Goal: Transaction & Acquisition: Purchase product/service

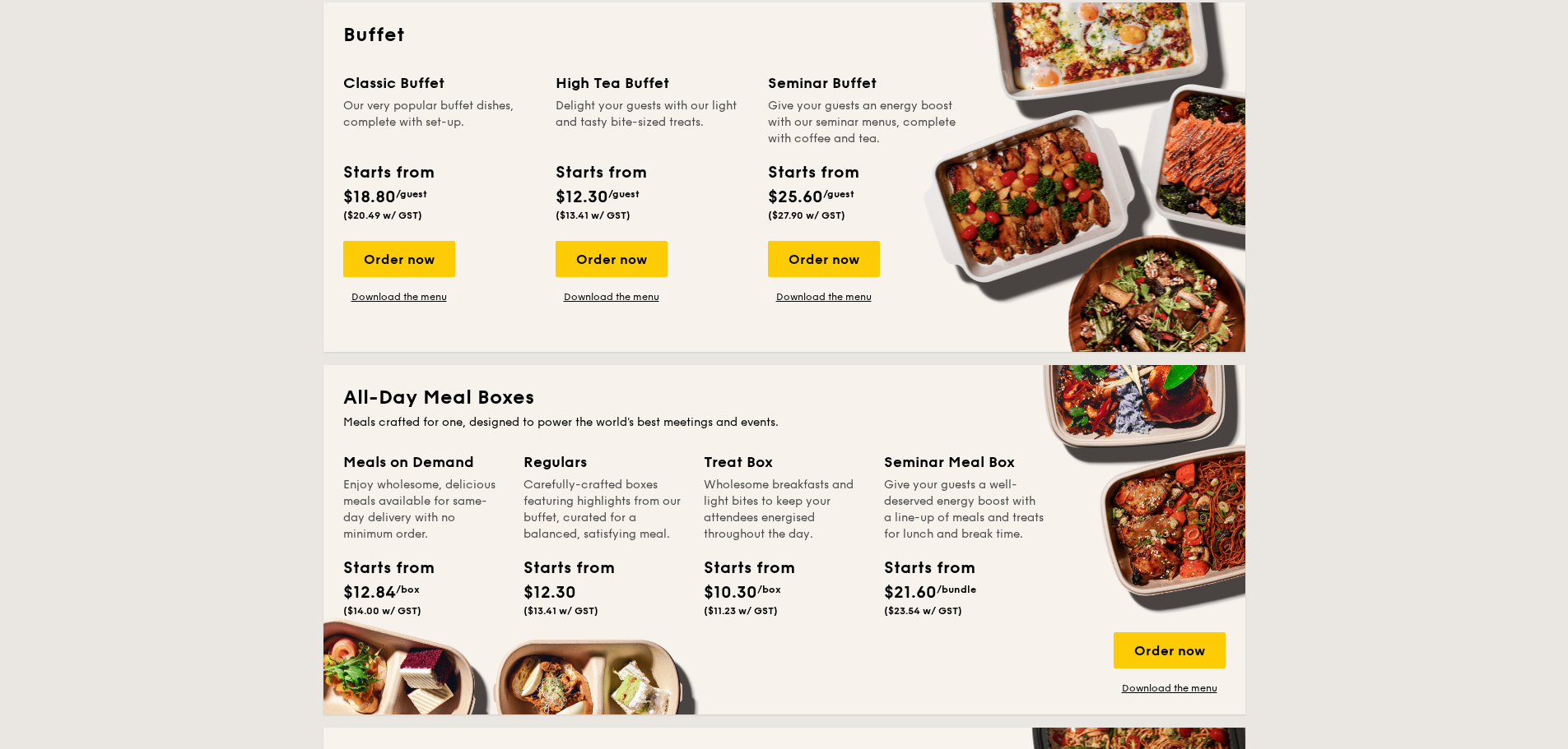
scroll to position [740, 0]
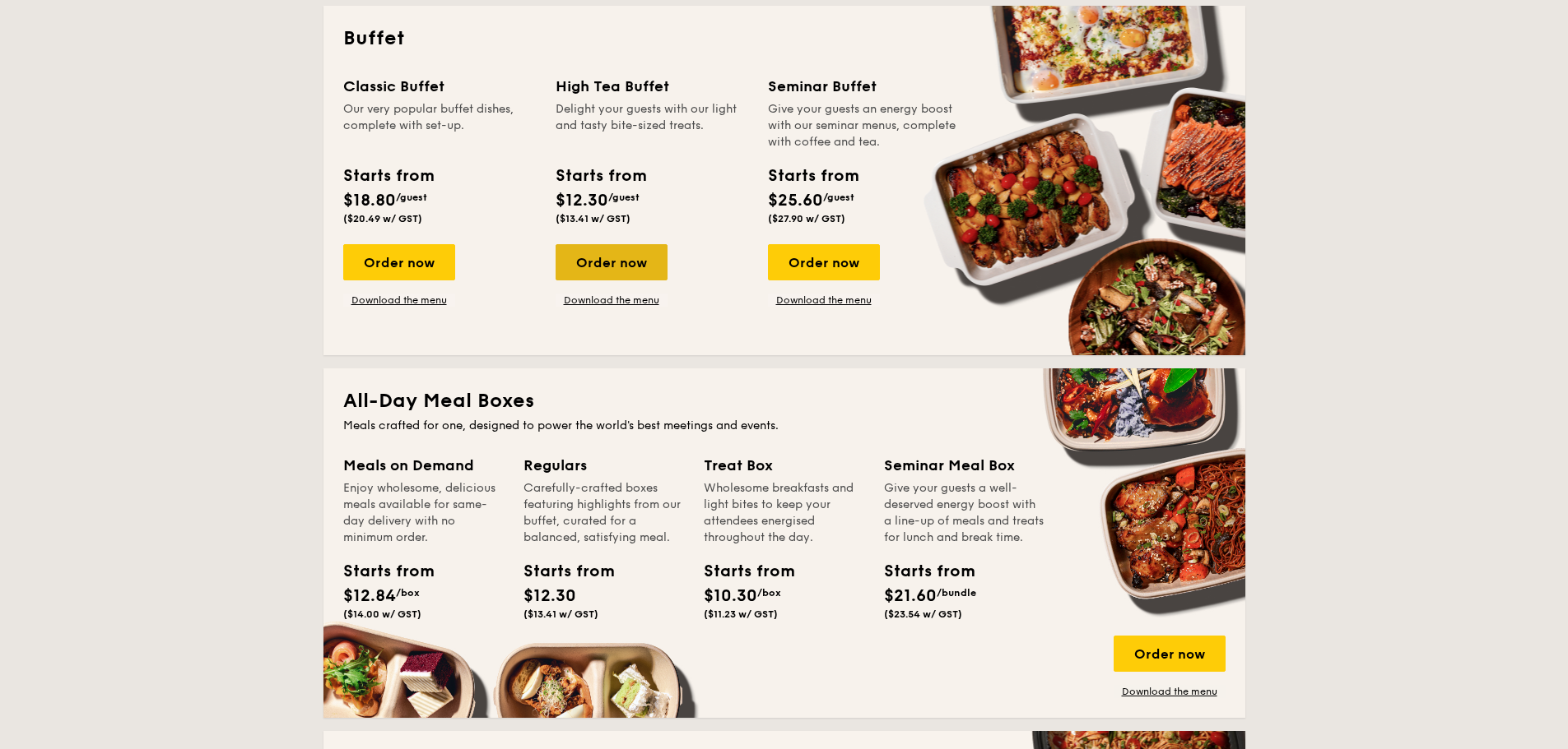
click at [589, 265] on div "Order now" at bounding box center [611, 262] width 112 height 36
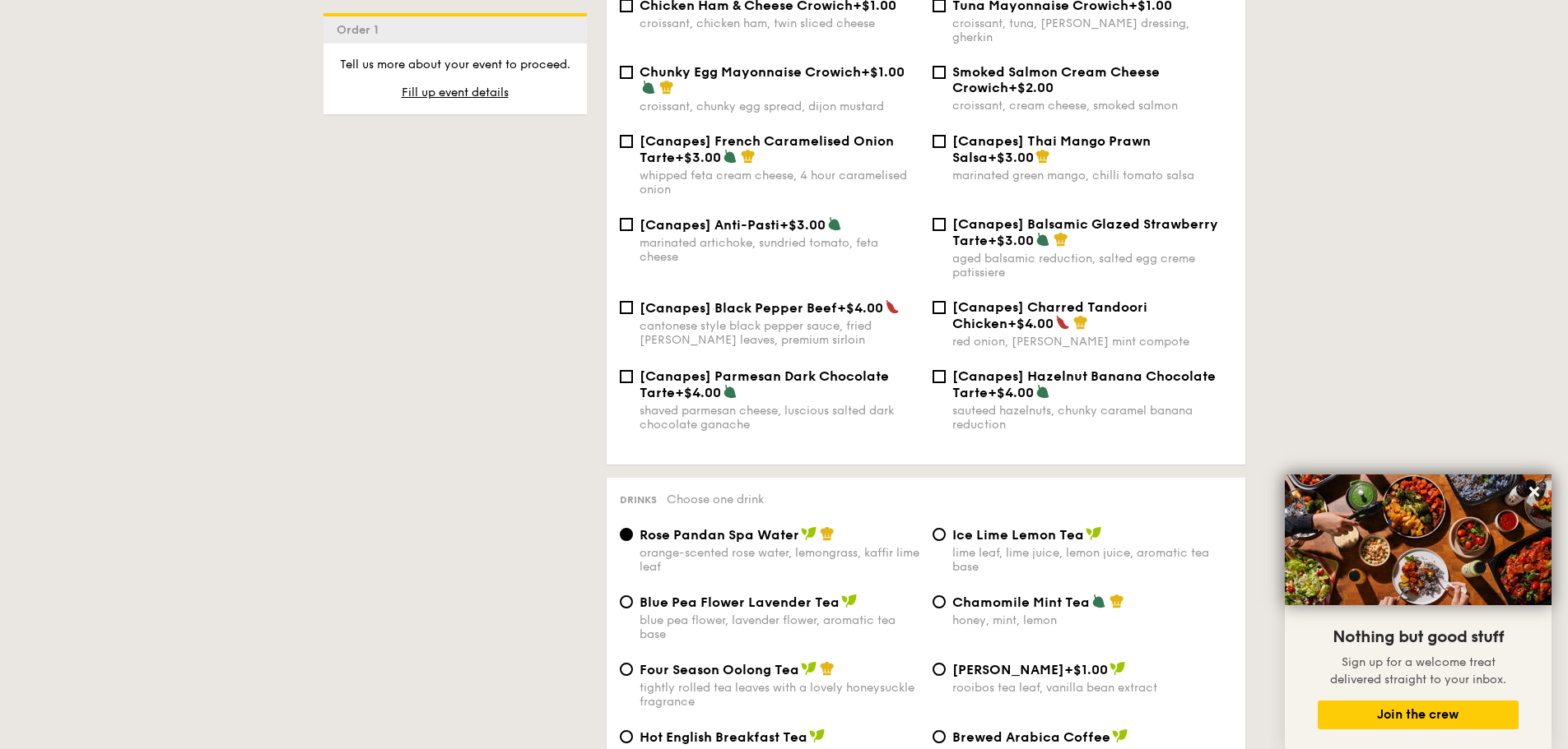
scroll to position [2385, 0]
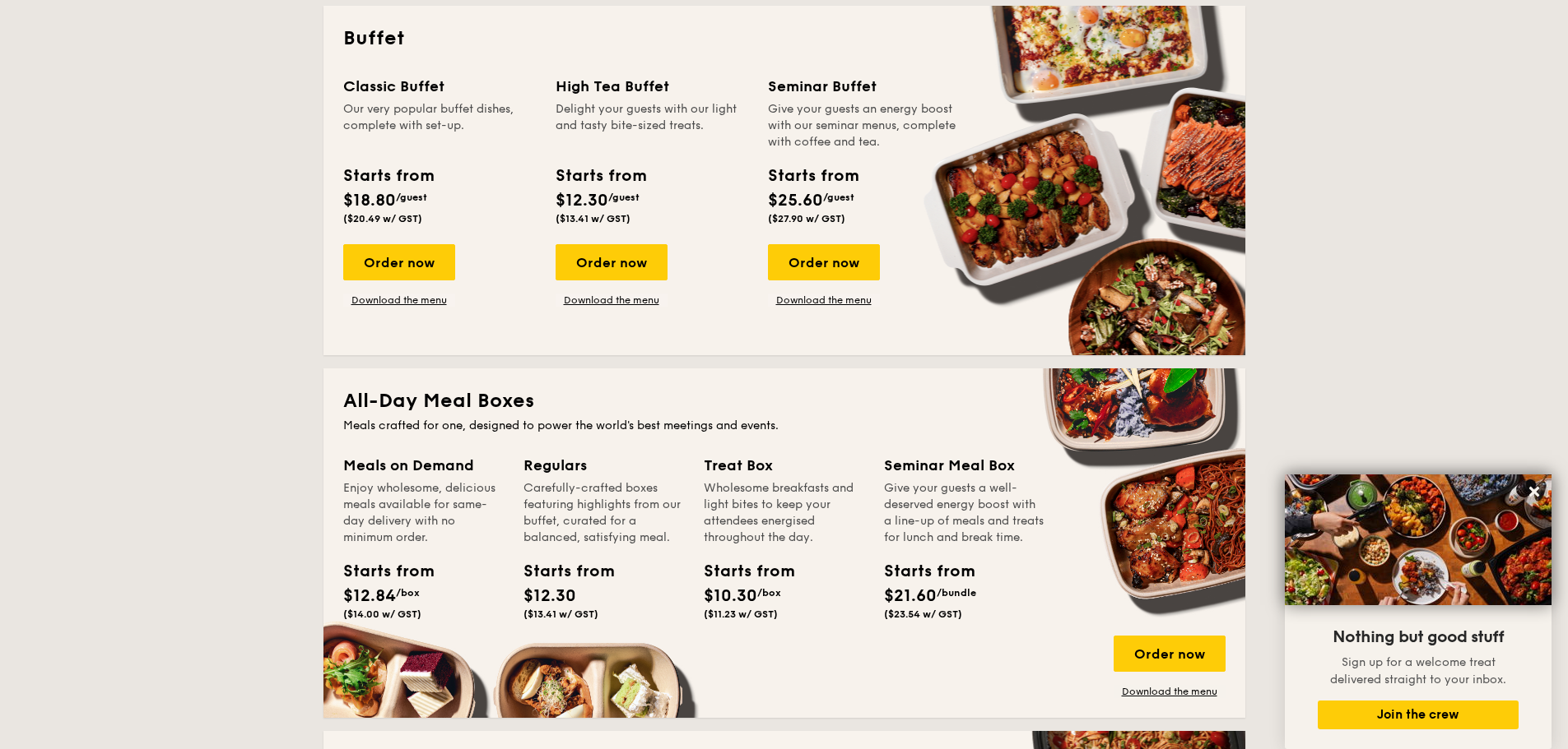
scroll to position [905, 0]
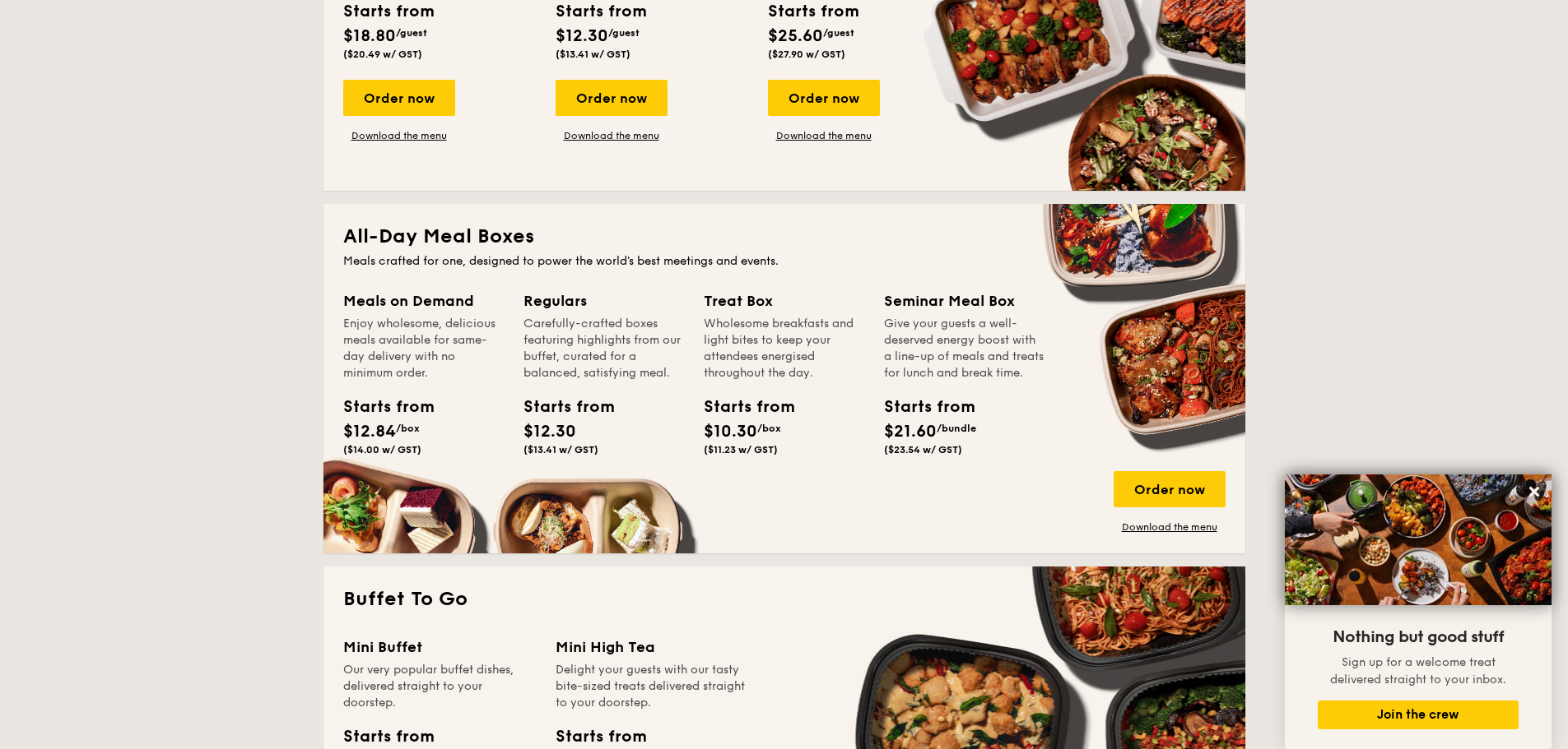
click at [548, 295] on div "Regulars" at bounding box center [604, 301] width 161 height 23
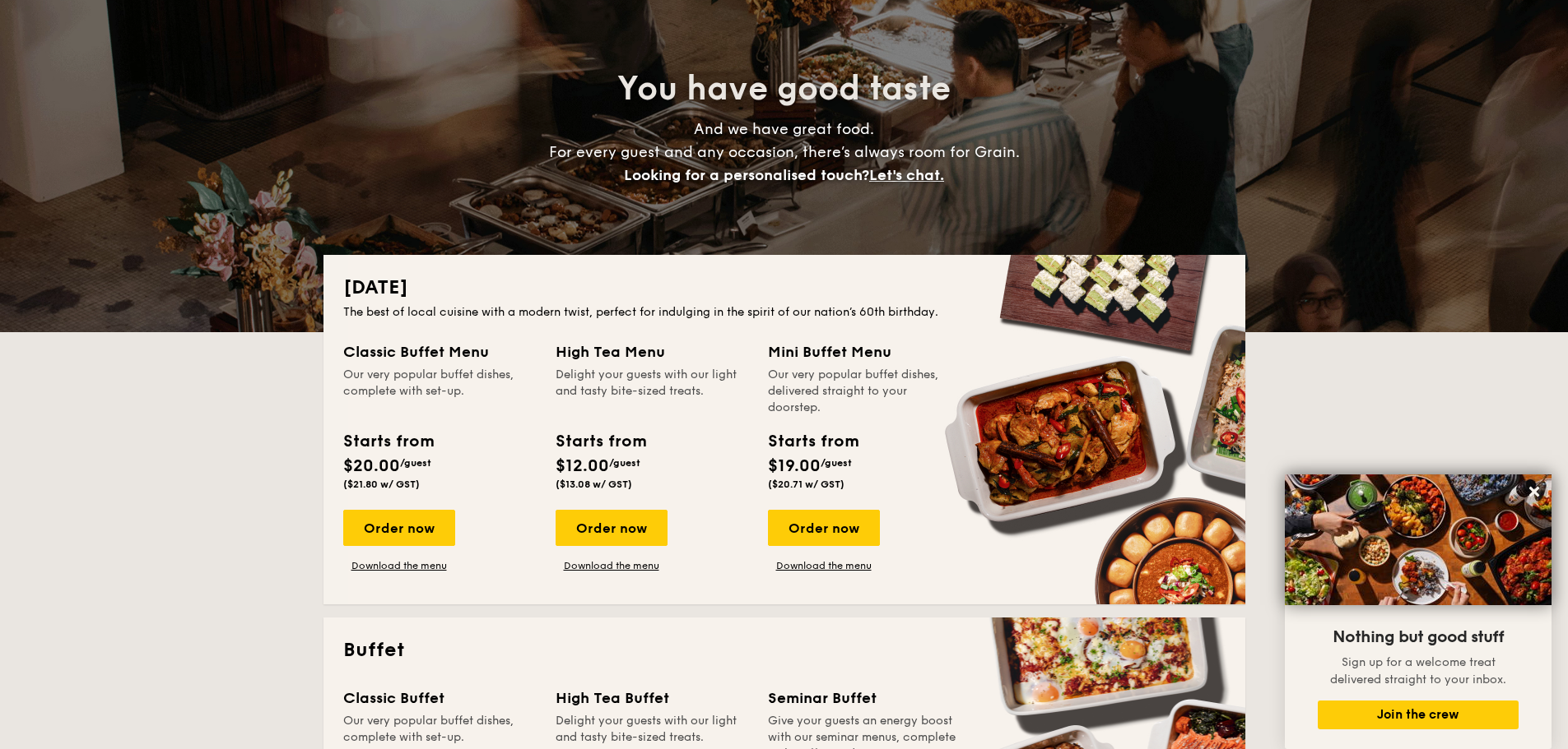
scroll to position [0, 0]
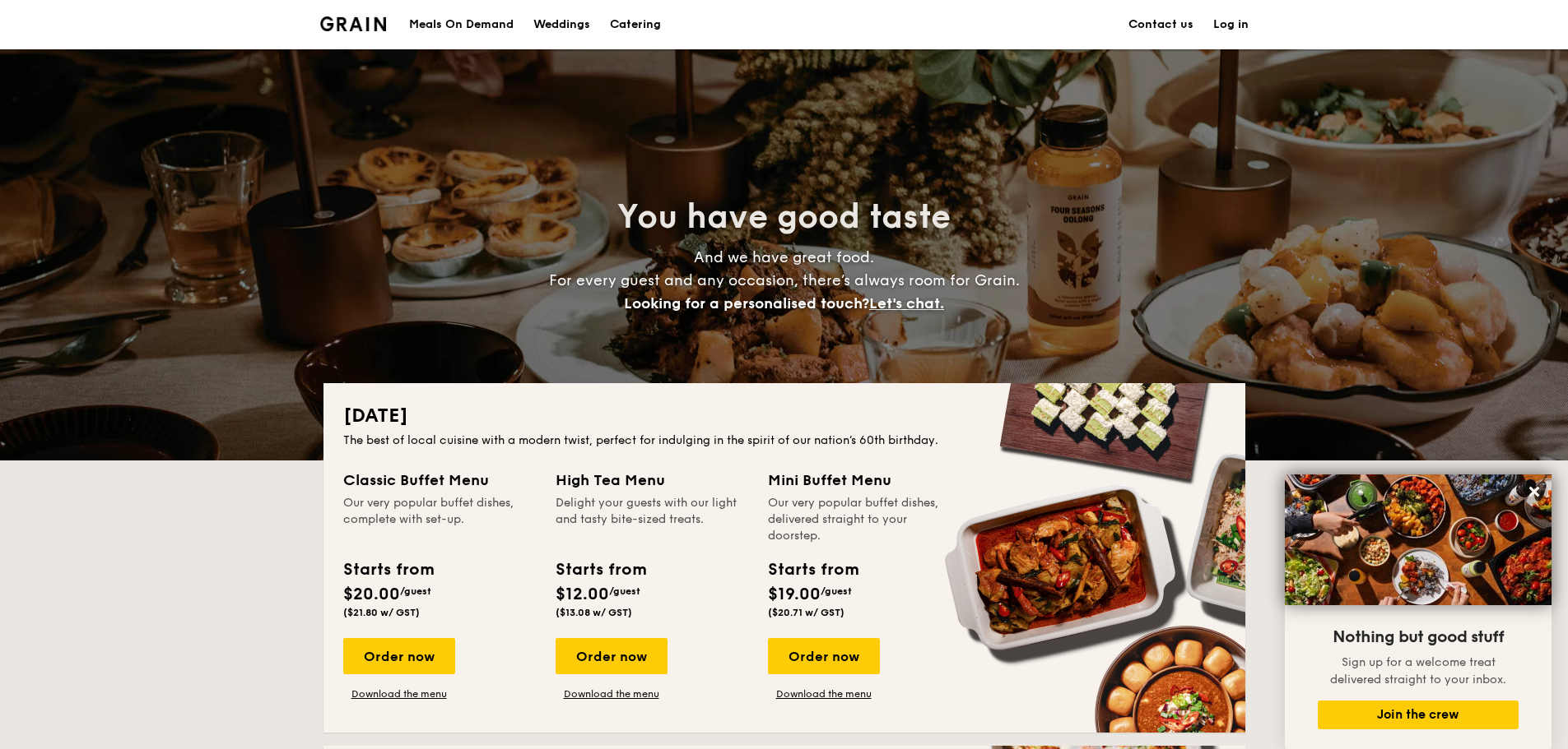
click at [456, 17] on div "Meals On Demand" at bounding box center [461, 24] width 104 height 49
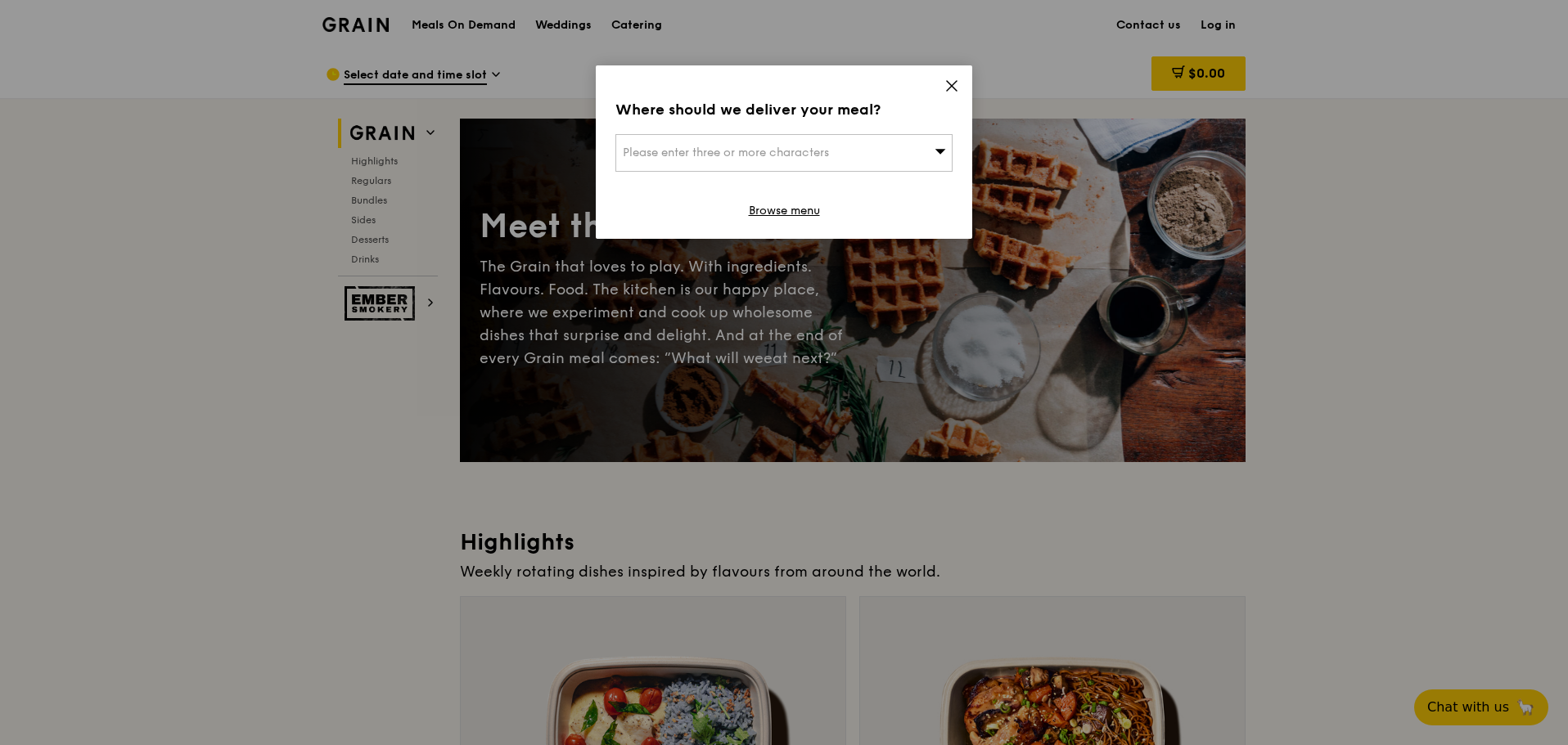
click at [734, 160] on div "Please enter three or more characters" at bounding box center [784, 153] width 337 height 38
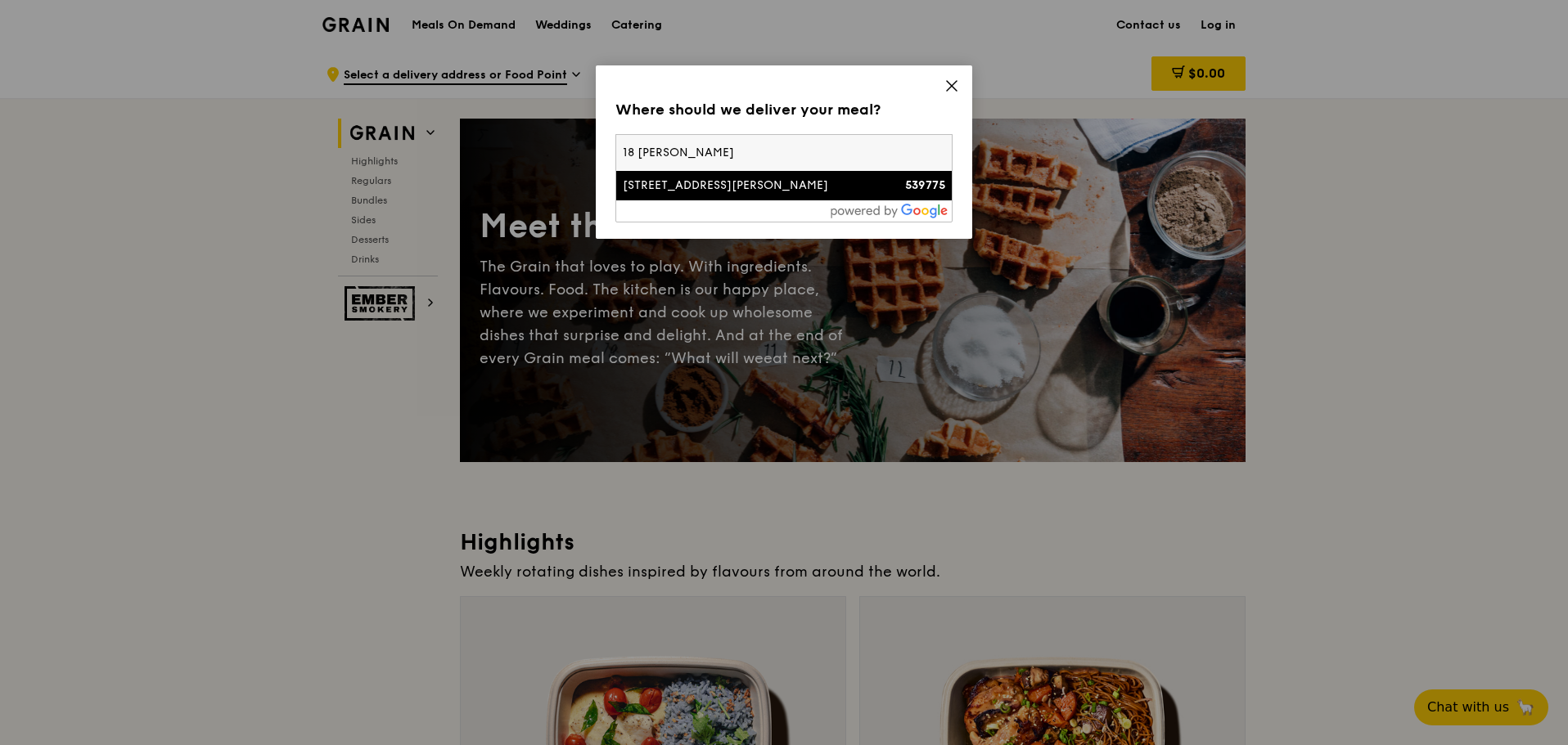
type input "18 tai seng"
click at [671, 190] on div "18 Tai Seng Street" at bounding box center [743, 186] width 242 height 16
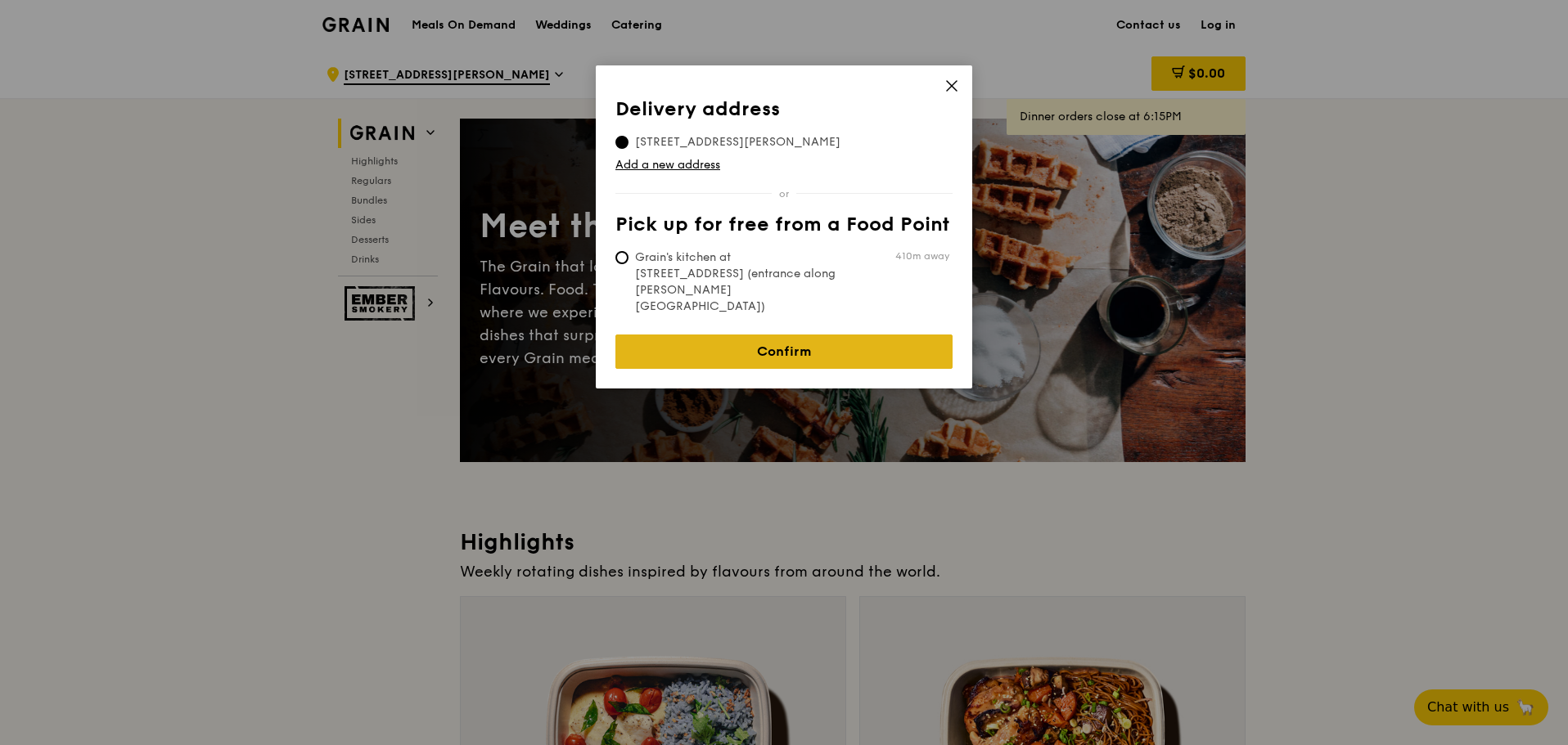
click at [803, 335] on link "Confirm" at bounding box center [784, 352] width 337 height 34
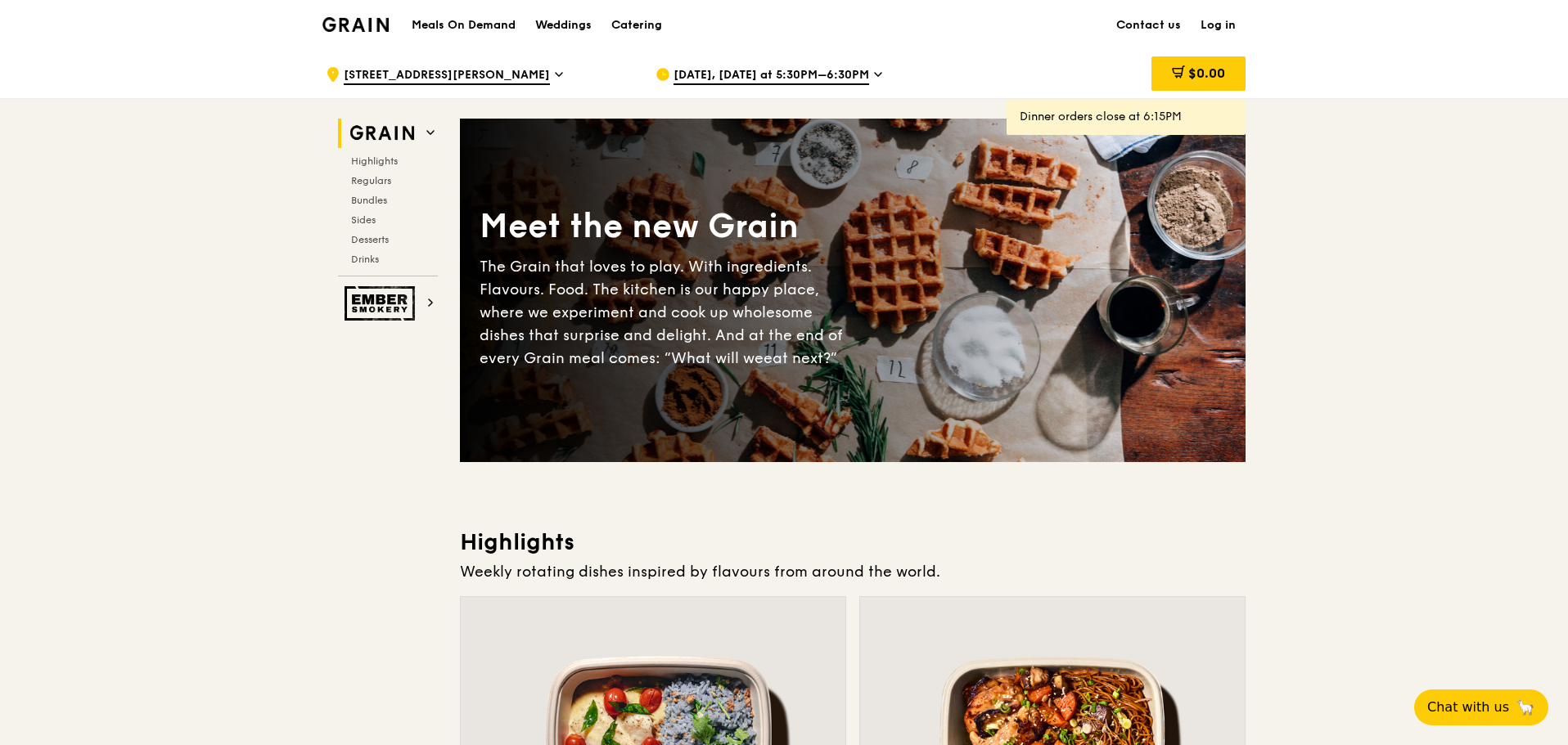
click at [1228, 23] on link "Log in" at bounding box center [1218, 25] width 55 height 49
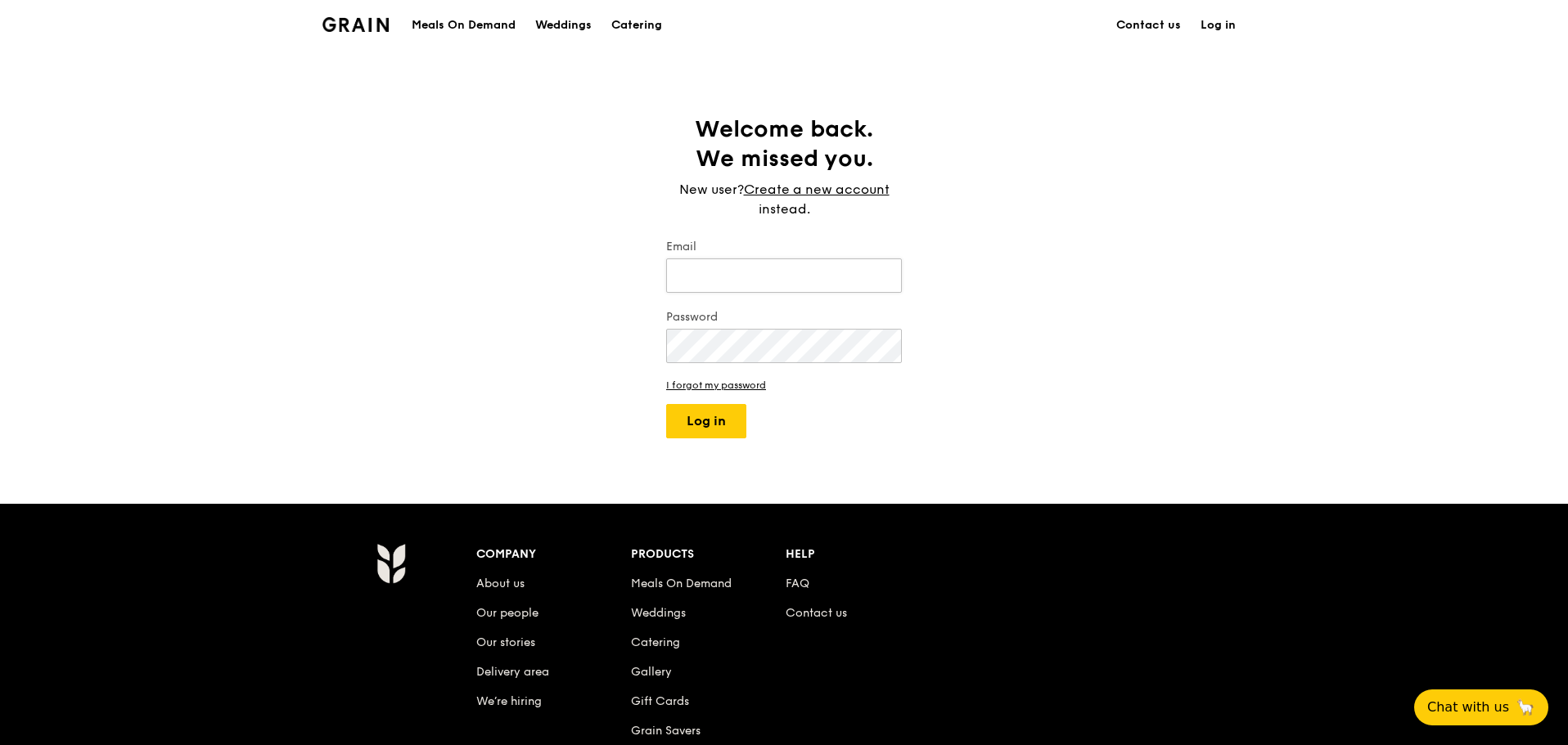
click at [709, 277] on input "Email" at bounding box center [784, 275] width 236 height 34
click at [667, 404] on button "Log in" at bounding box center [707, 421] width 80 height 34
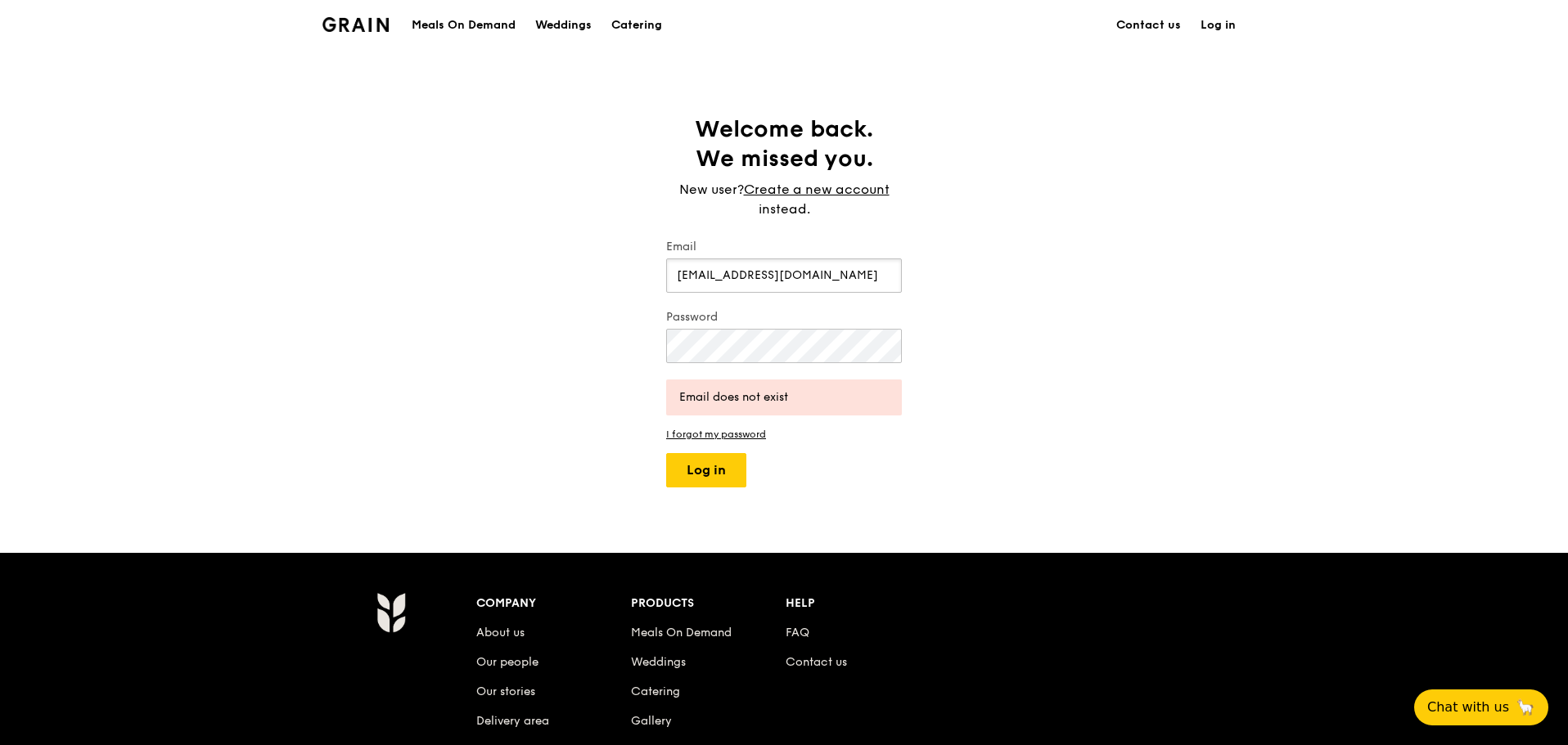
drag, startPoint x: 843, startPoint y: 276, endPoint x: 587, endPoint y: 274, distance: 256.0
click at [587, 274] on div "Welcome back. We missed you. New user? Create a new account instead. Email sere…" at bounding box center [784, 301] width 1568 height 373
type input "swee_swee11@hotmail.com"
click at [702, 476] on button "Log in" at bounding box center [707, 470] width 80 height 34
click at [720, 433] on link "I forgot my password" at bounding box center [784, 434] width 236 height 12
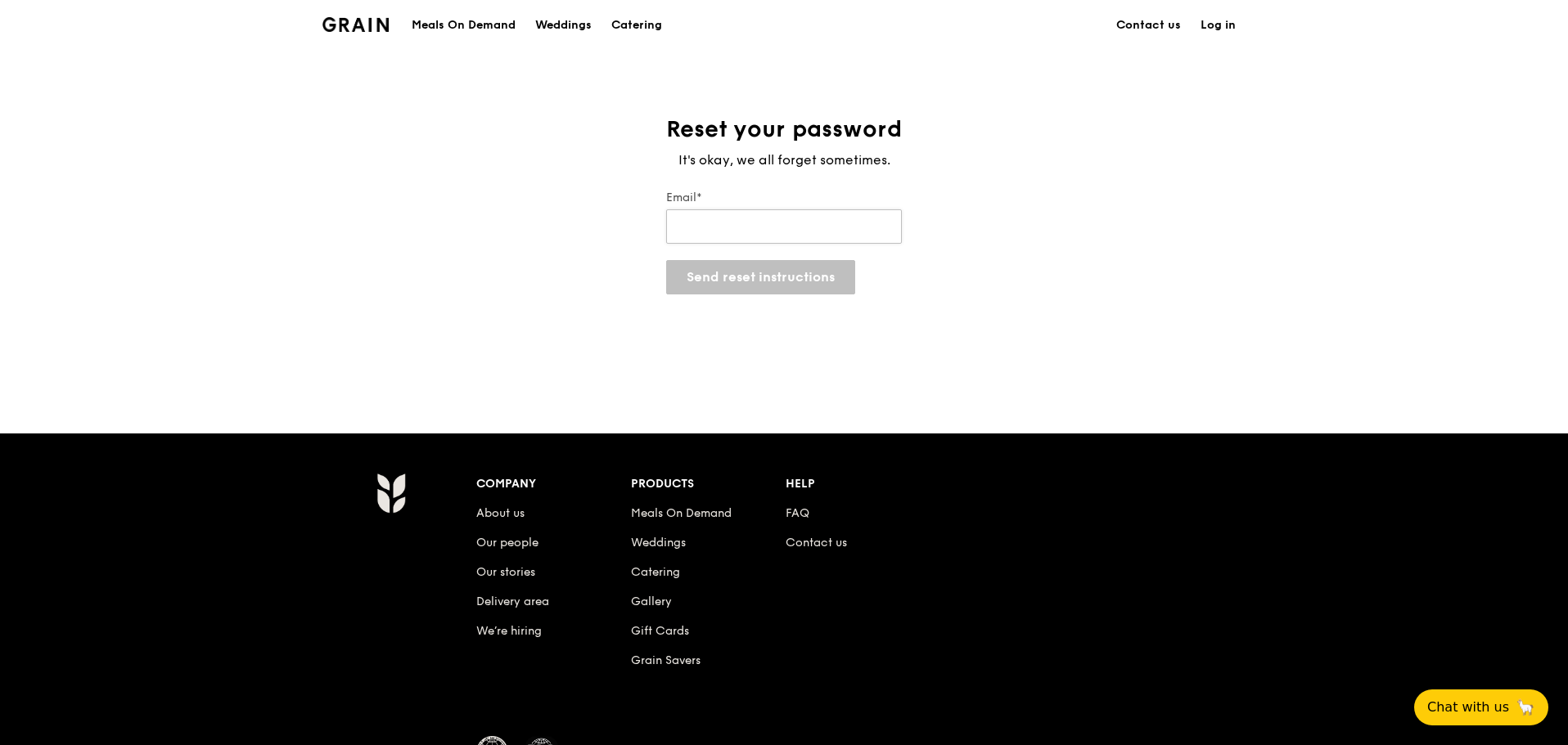
click at [735, 224] on input "Email*" at bounding box center [784, 226] width 236 height 34
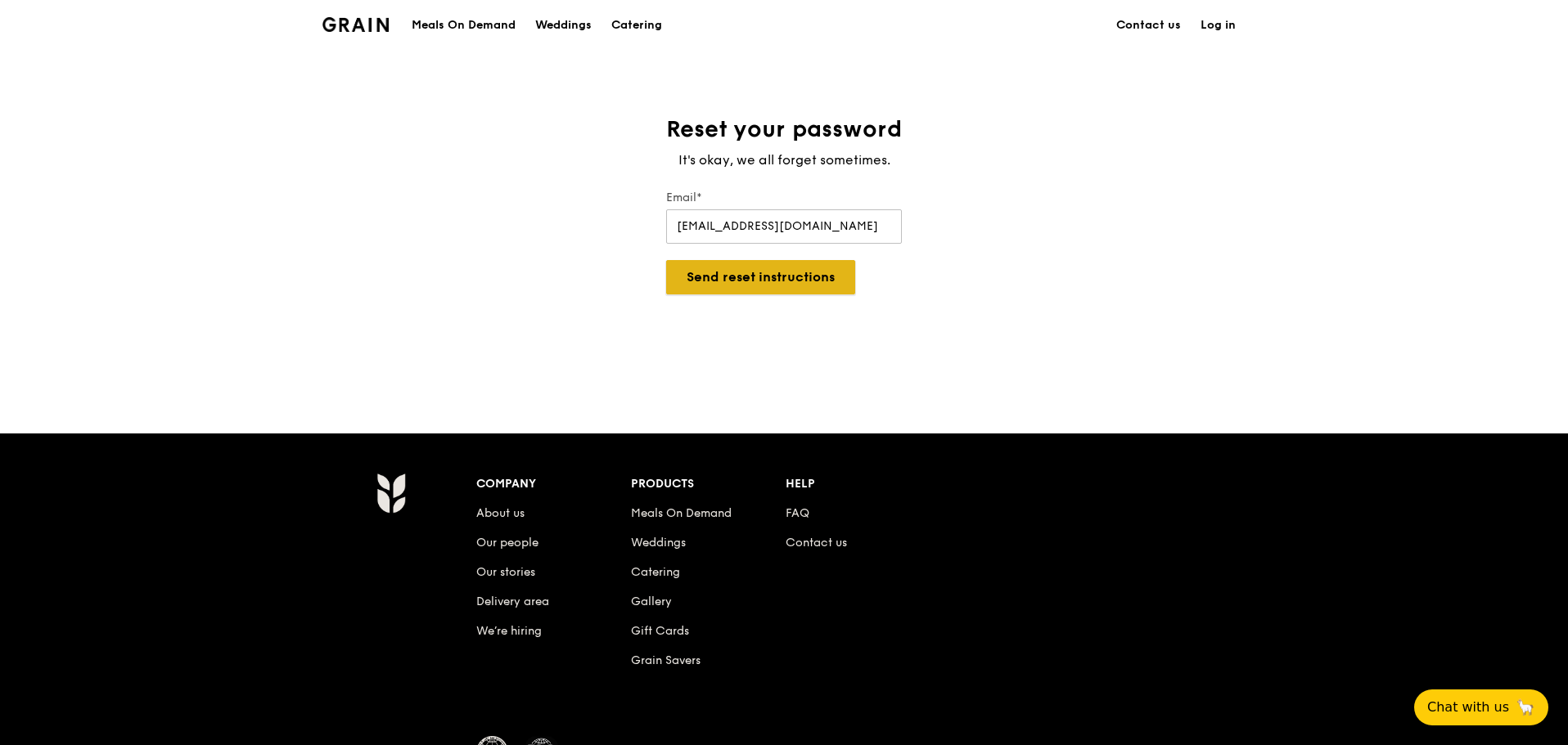
click at [744, 289] on button "Send reset instructions" at bounding box center [761, 277] width 189 height 34
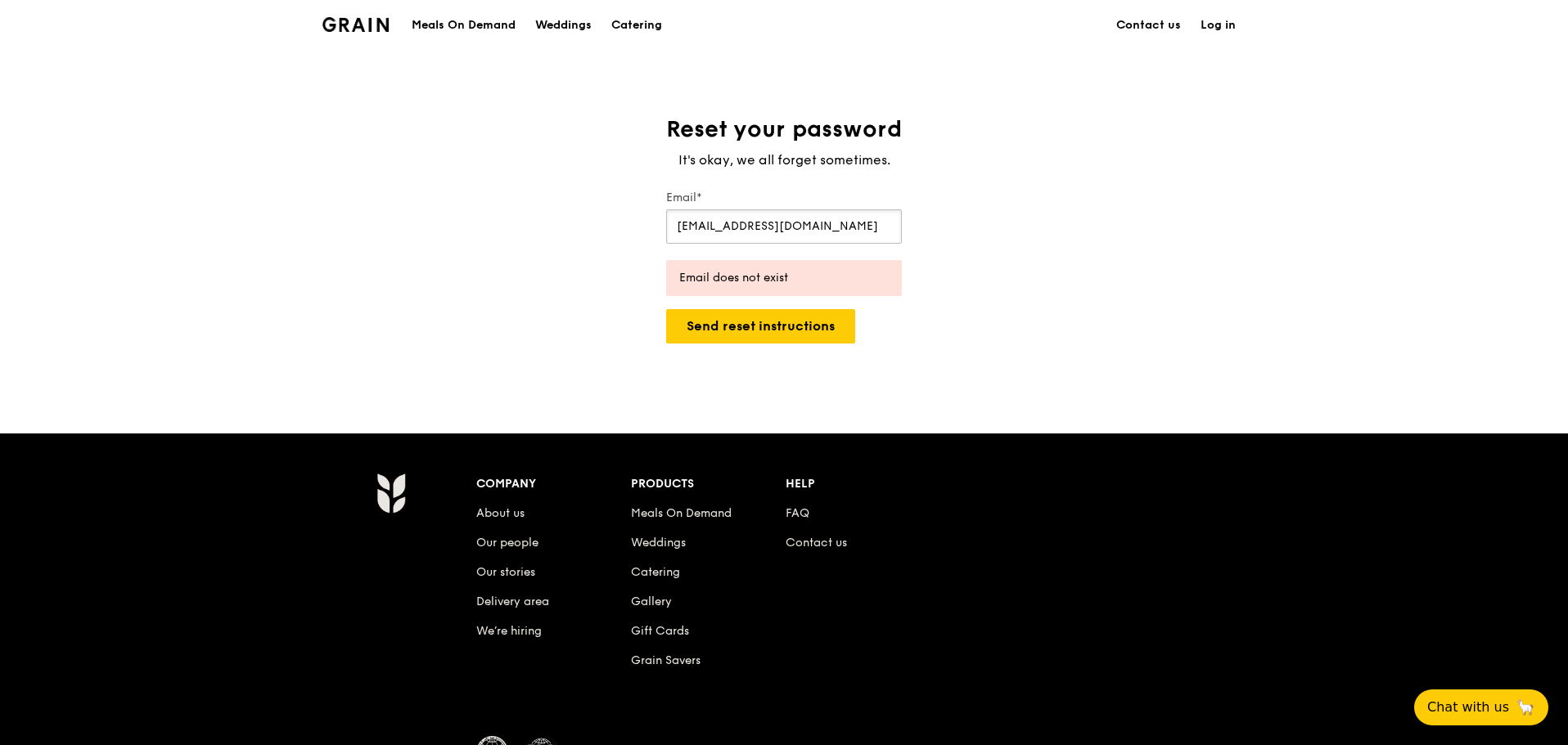
drag, startPoint x: 775, startPoint y: 232, endPoint x: 847, endPoint y: 214, distance: 74.2
click at [774, 232] on input "swee_swee11@hotmail.com" at bounding box center [784, 226] width 236 height 34
drag, startPoint x: 848, startPoint y: 214, endPoint x: 373, endPoint y: 227, distance: 475.2
click at [373, 227] on div "Reset your password It's okay, we all forget sometimes. Email* swee_swee11@hotm…" at bounding box center [784, 241] width 1568 height 254
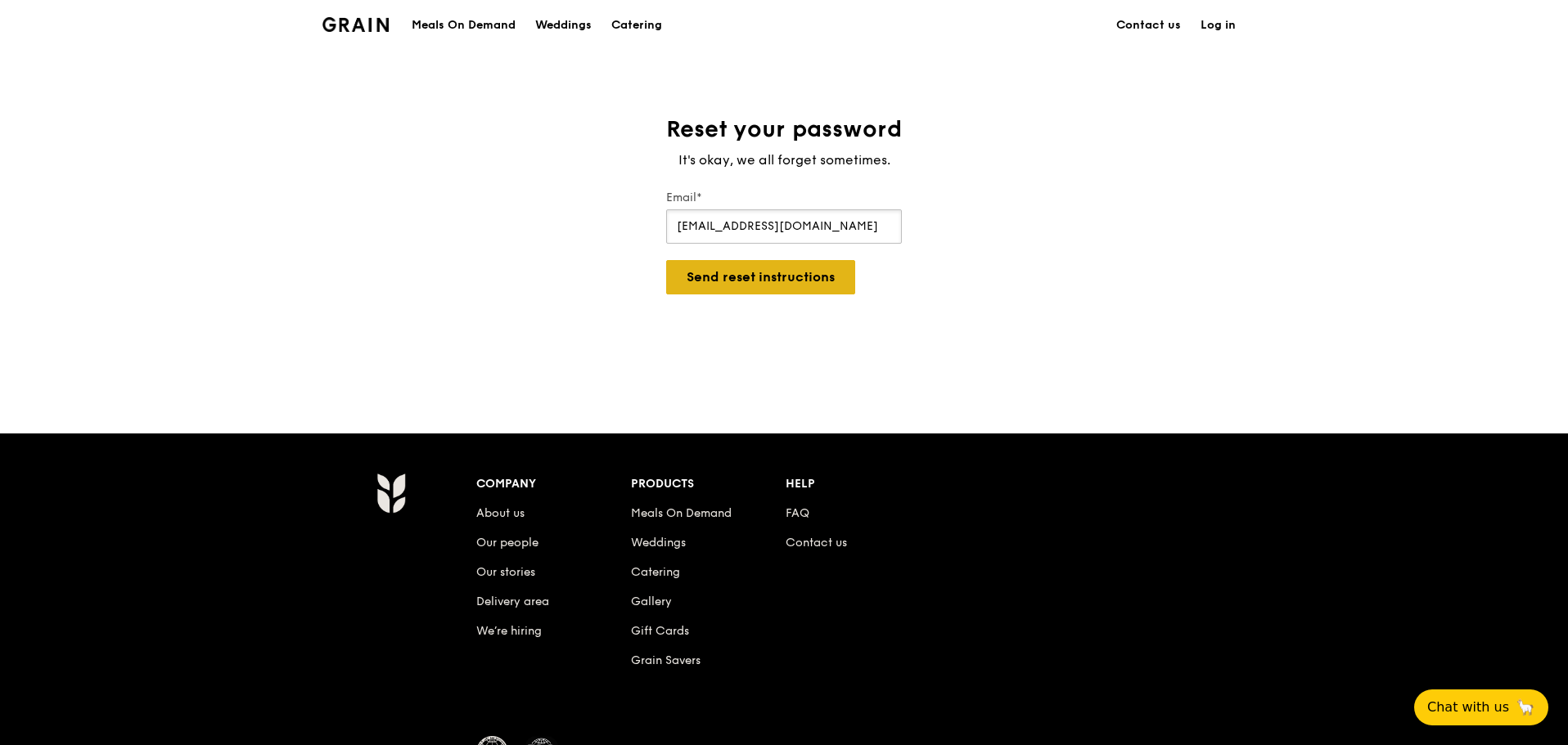
type input "serenesweecp@gmail.com"
click at [759, 280] on button "Send reset instructions" at bounding box center [761, 277] width 189 height 34
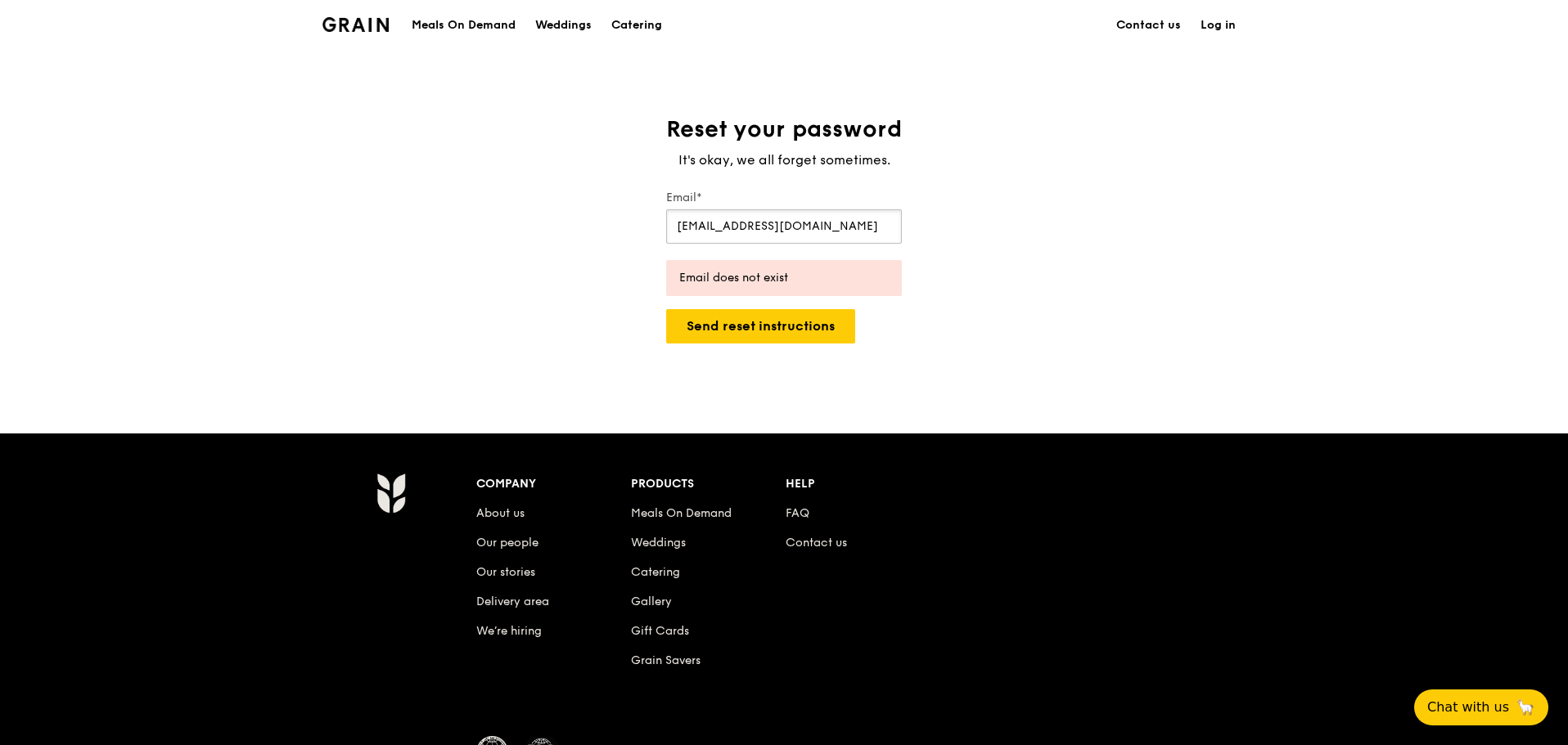
drag, startPoint x: 853, startPoint y: 228, endPoint x: 384, endPoint y: 267, distance: 470.6
click at [385, 267] on div "Reset your password It's okay, we all forget sometimes. Email* serenesweecp@gma…" at bounding box center [784, 241] width 1568 height 254
click at [1220, 21] on link "Log in" at bounding box center [1218, 25] width 55 height 49
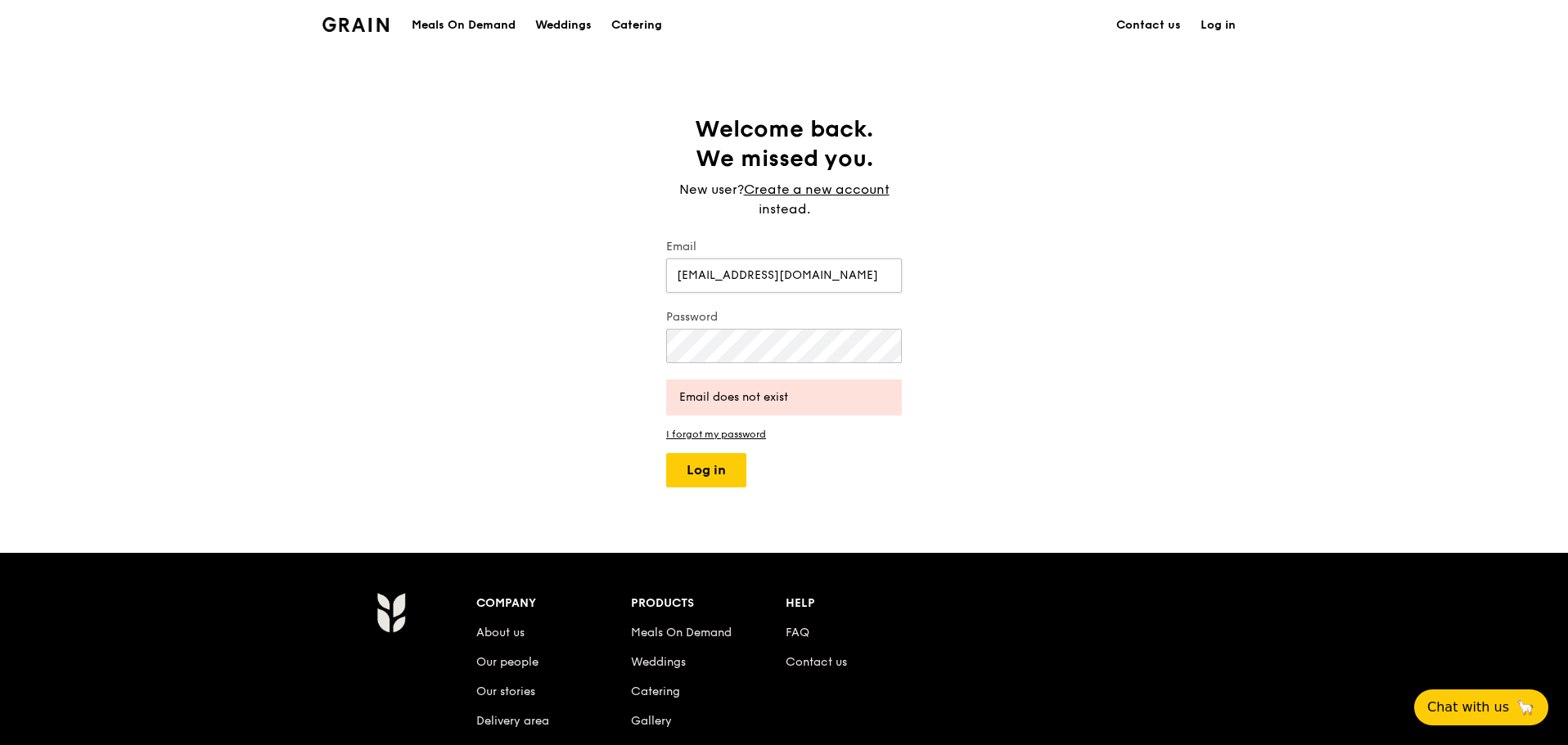
scroll to position [0, 5]
type input "serene.swee@tatacommunications.com"
click at [780, 365] on div "Password" at bounding box center [784, 338] width 236 height 57
click at [667, 453] on button "Log in" at bounding box center [707, 470] width 80 height 34
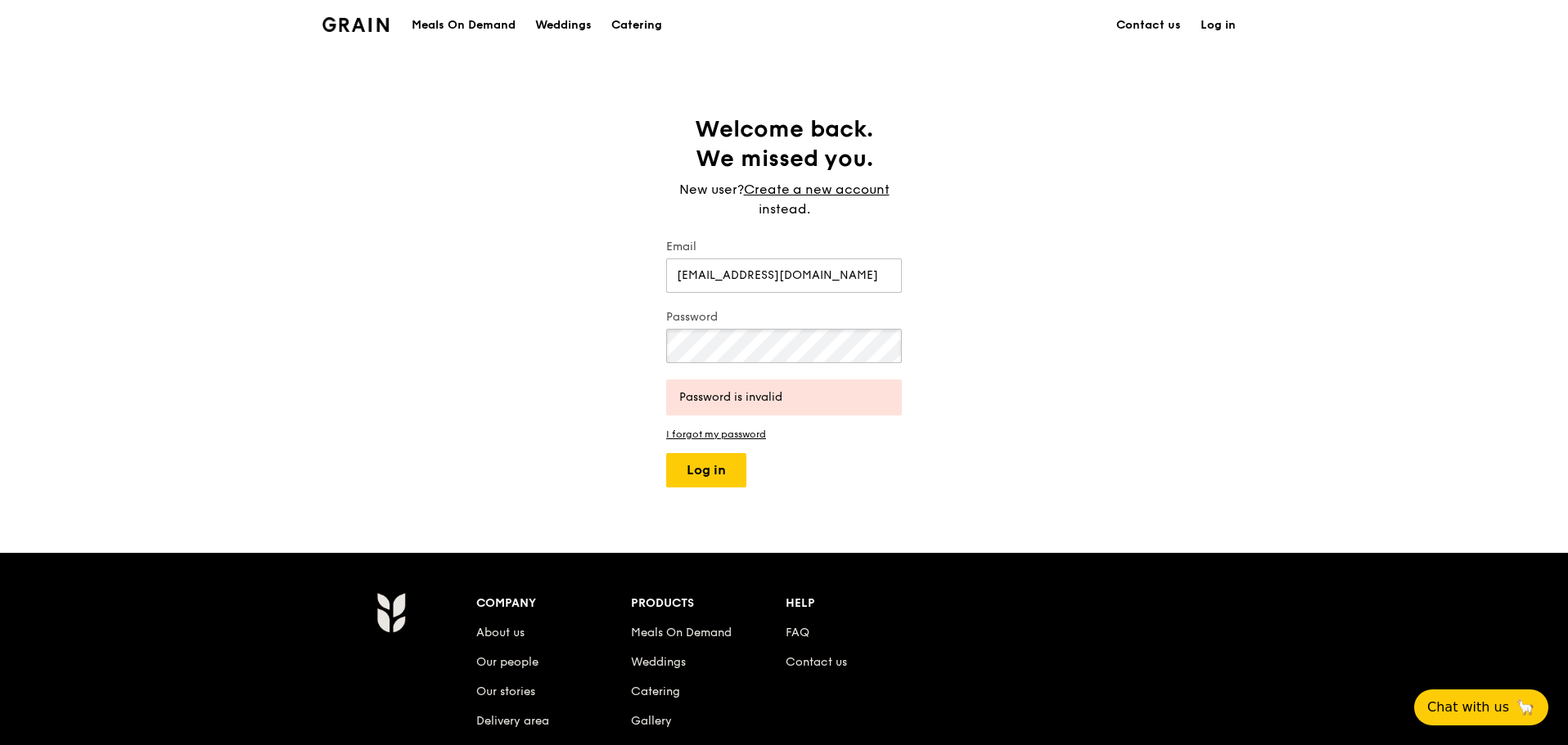
click at [667, 453] on button "Log in" at bounding box center [707, 470] width 80 height 34
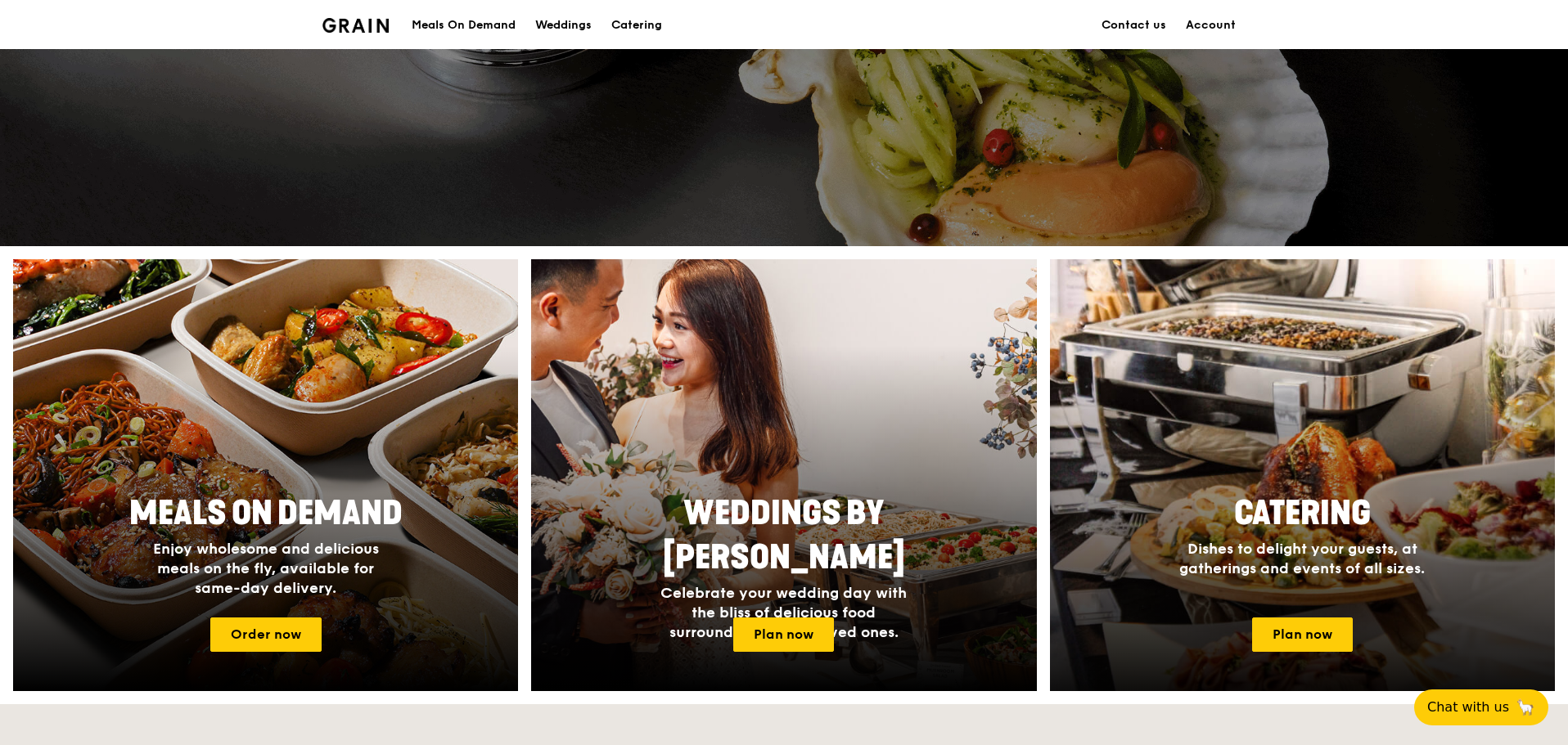
scroll to position [491, 0]
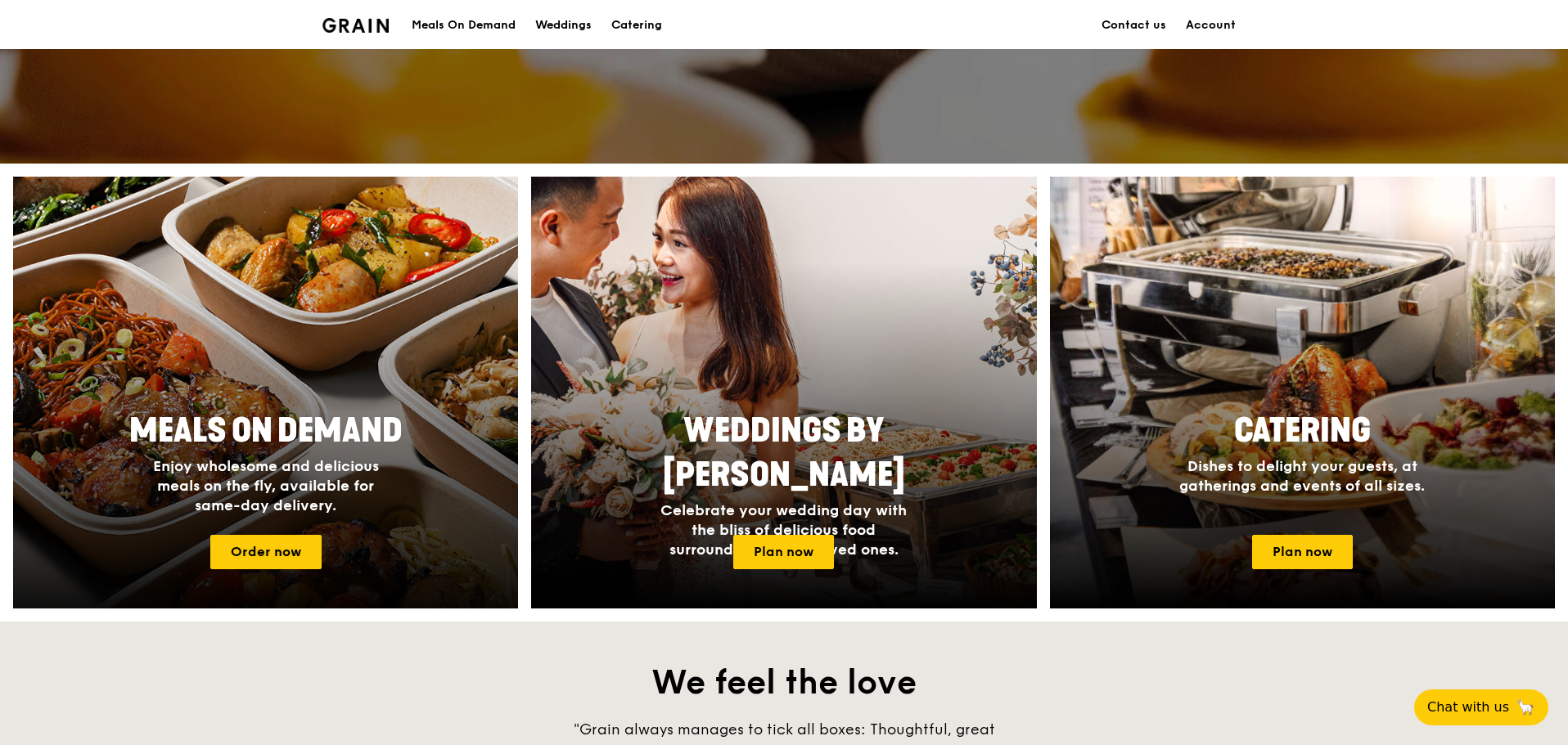
click at [219, 397] on div at bounding box center [265, 393] width 556 height 475
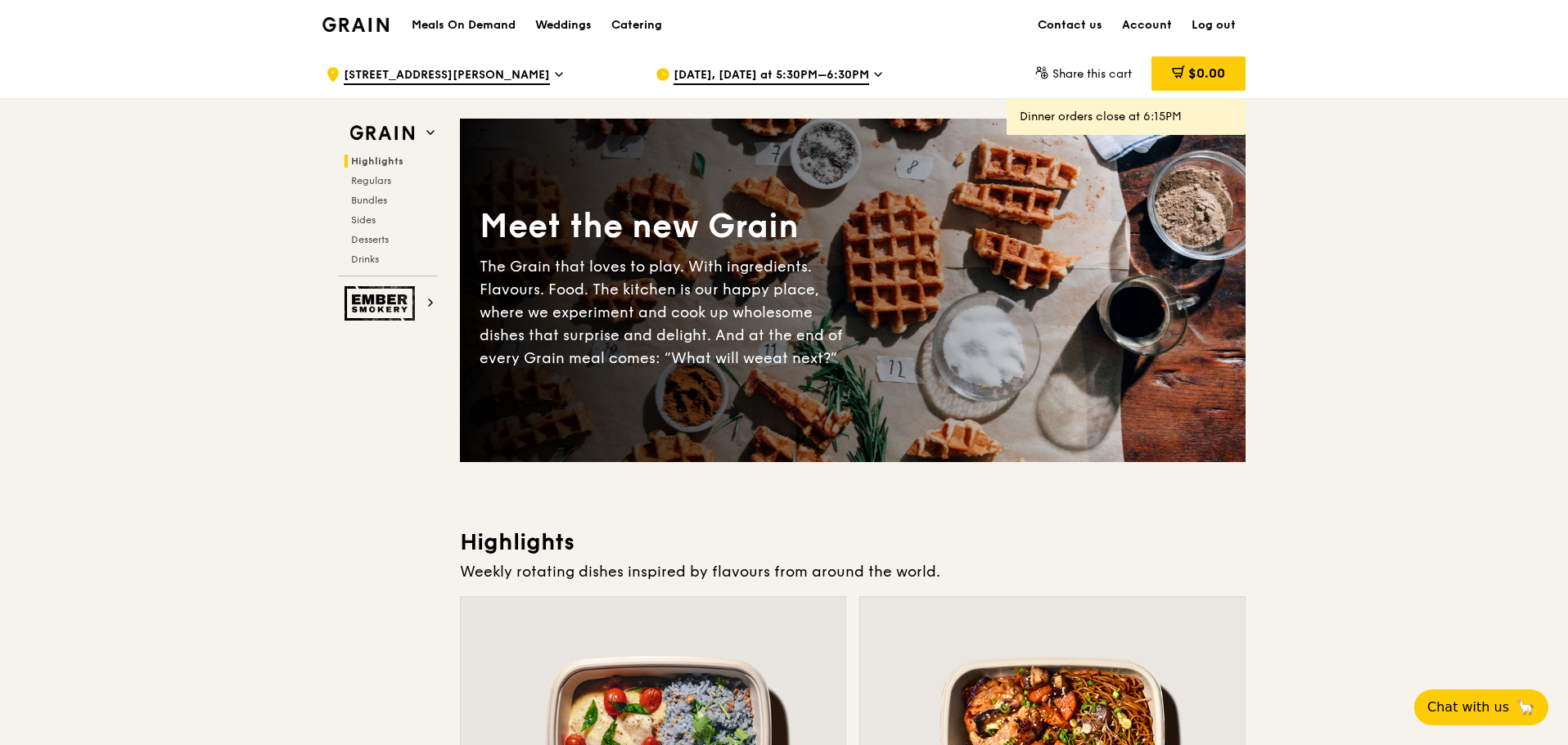
click at [787, 75] on span "Aug 11, Today at 5:30PM–6:30PM" at bounding box center [771, 76] width 196 height 18
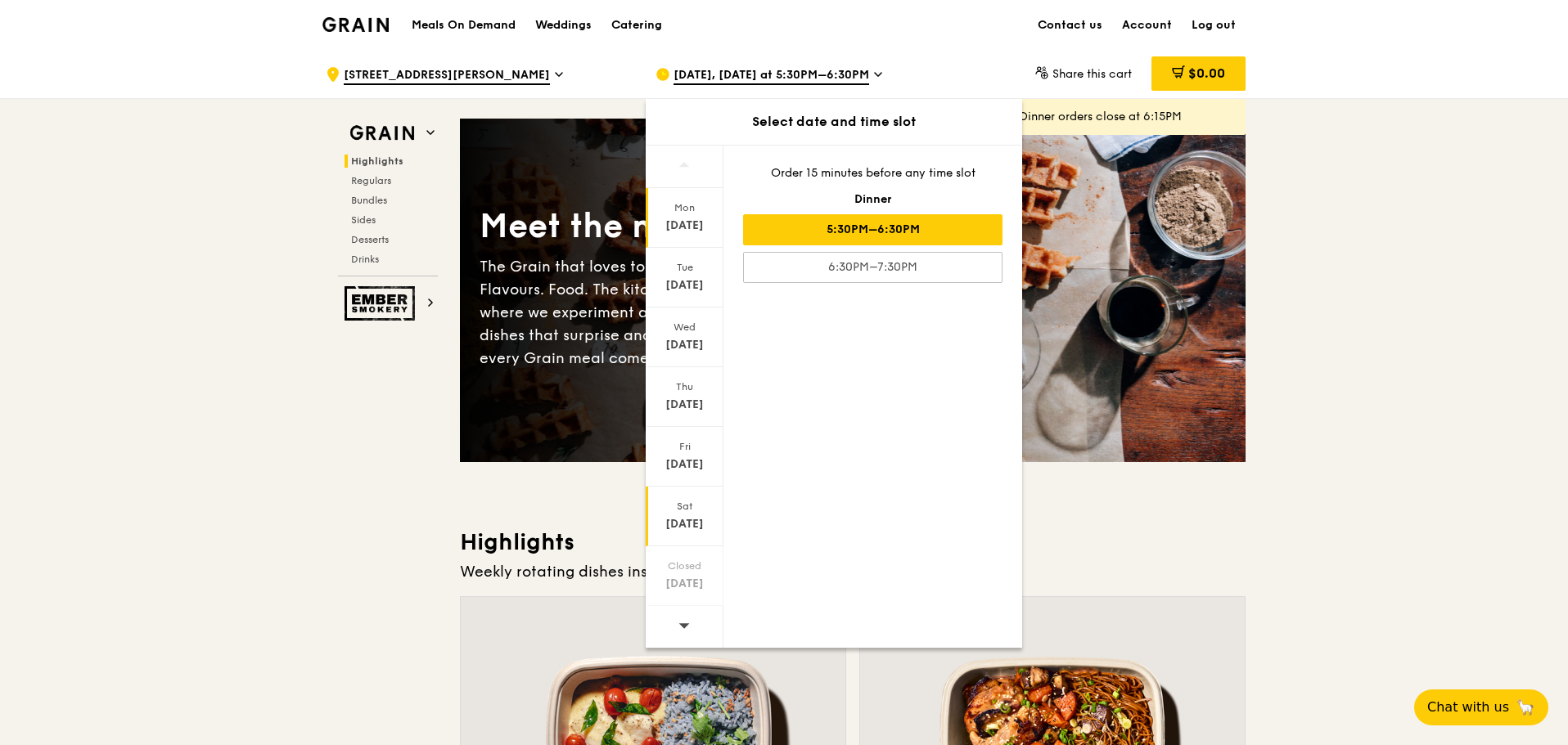
click at [695, 520] on div "Aug 16" at bounding box center [684, 524] width 73 height 16
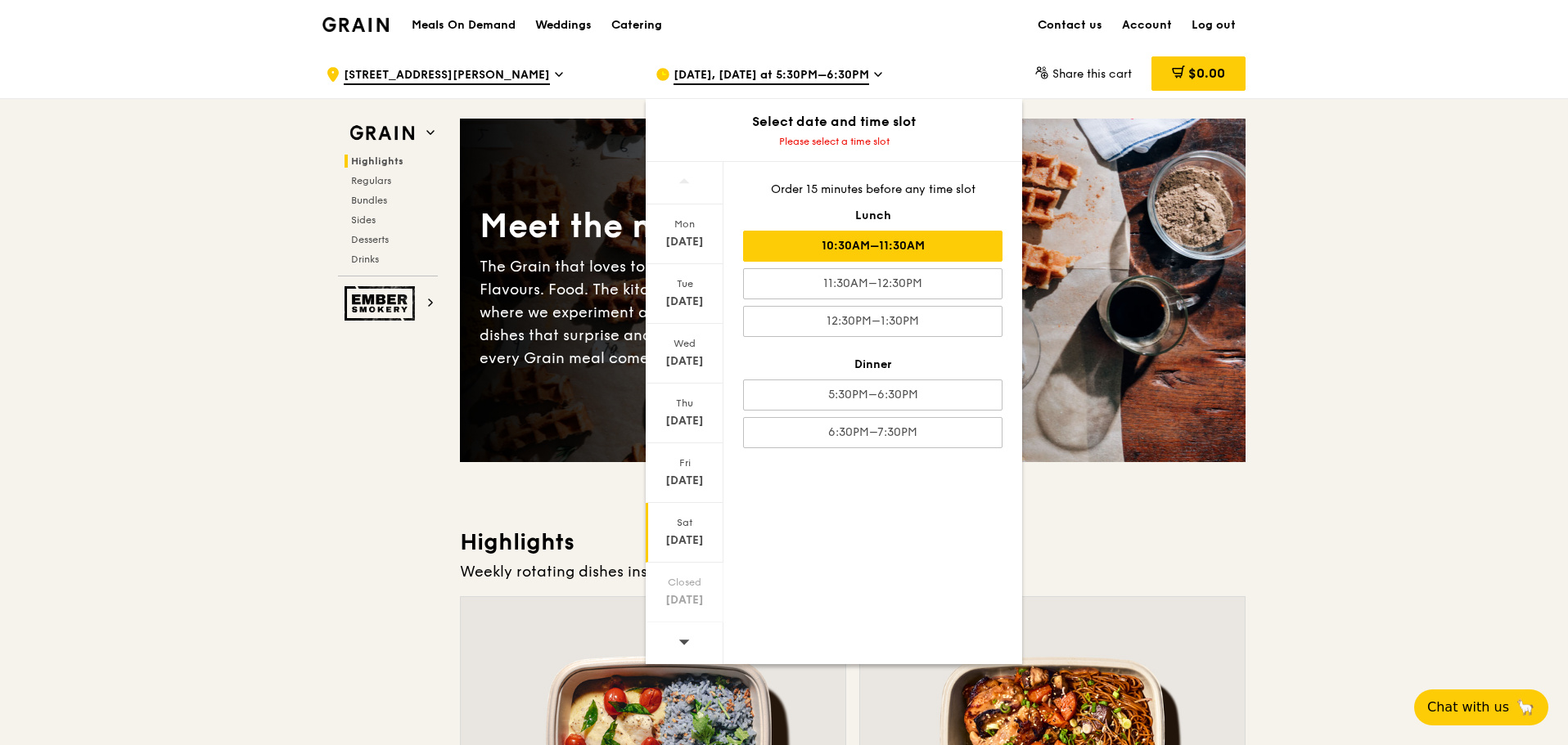
click at [898, 244] on div "10:30AM–11:30AM" at bounding box center [873, 246] width 259 height 31
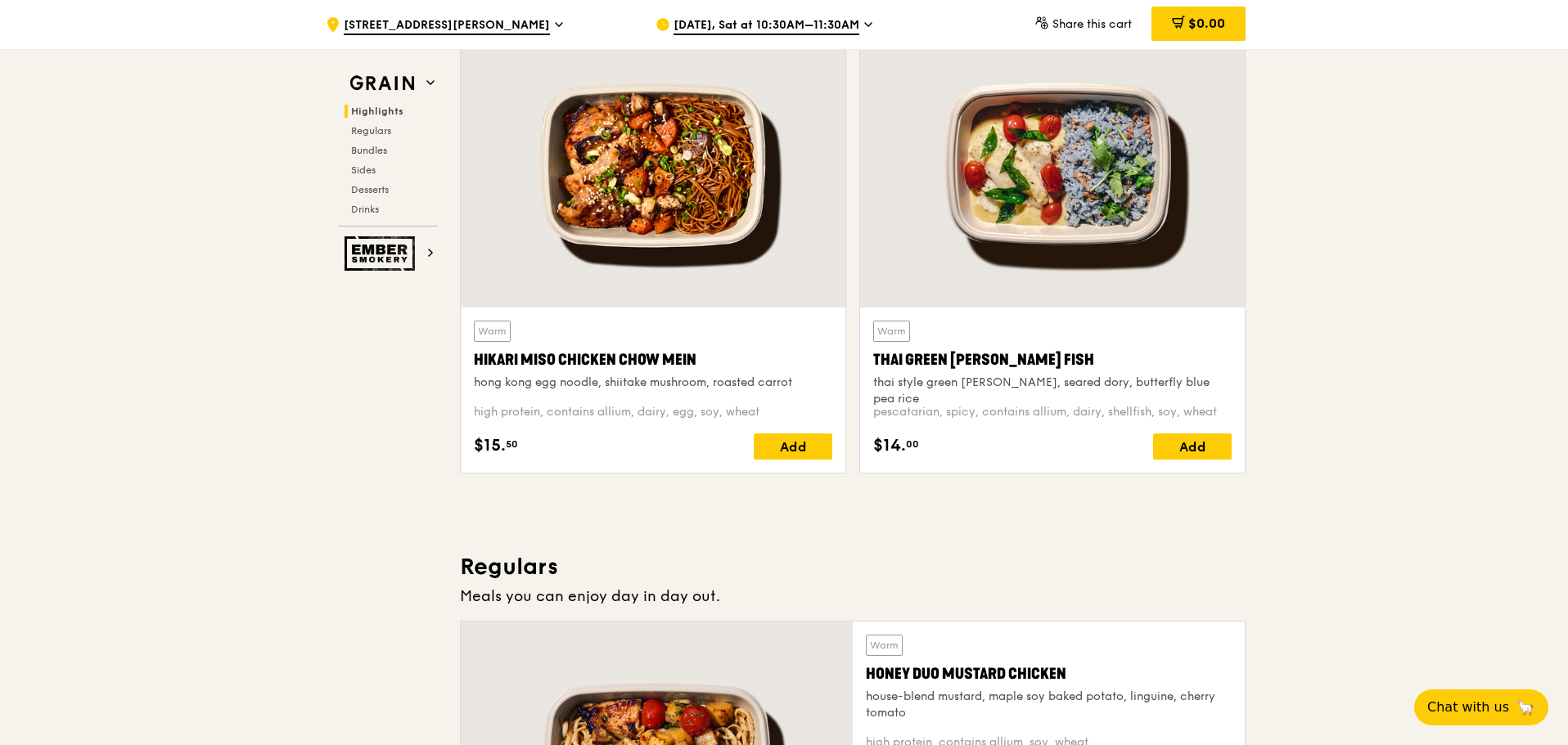
scroll to position [655, 0]
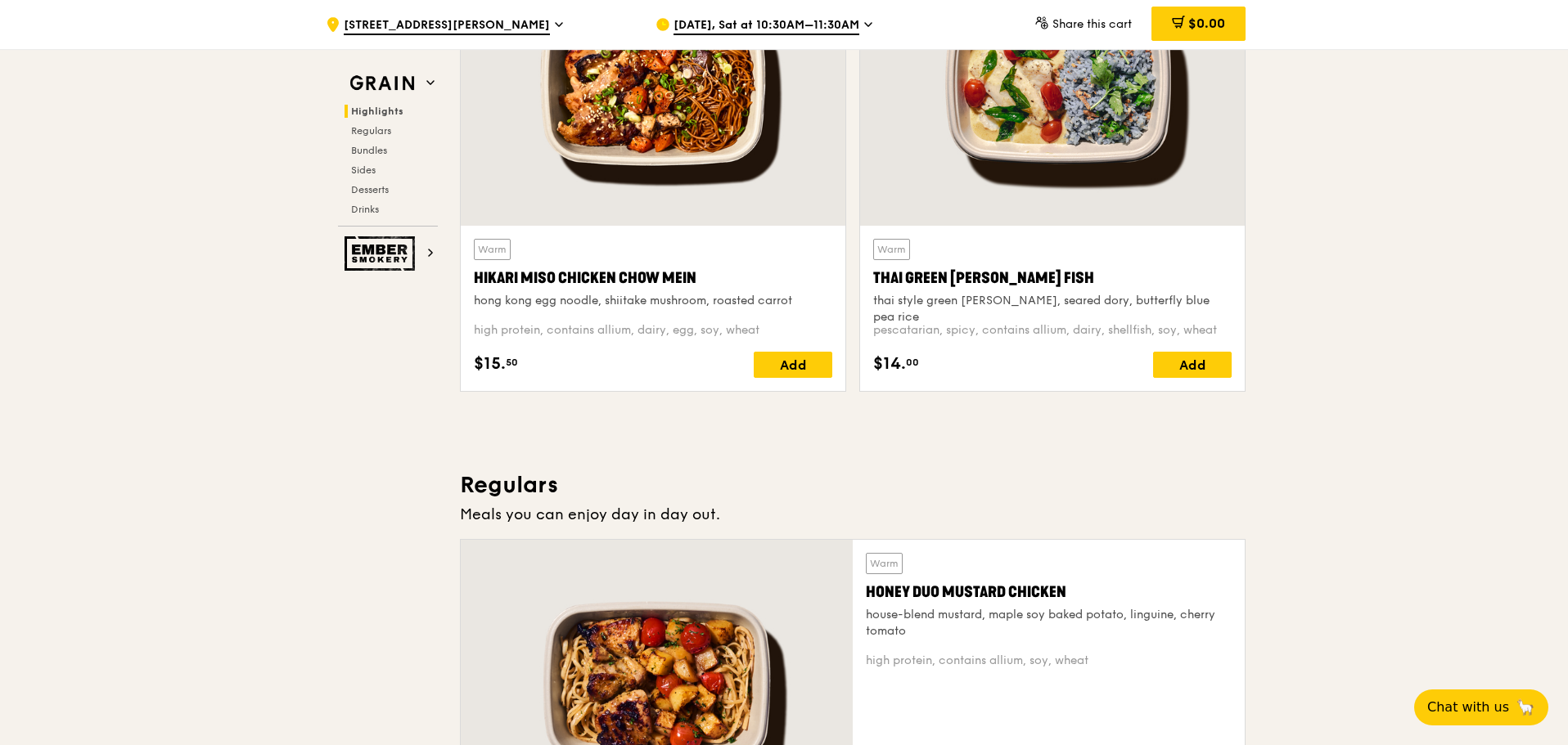
click at [998, 592] on div "Honey Duo Mustard Chicken" at bounding box center [1048, 592] width 365 height 23
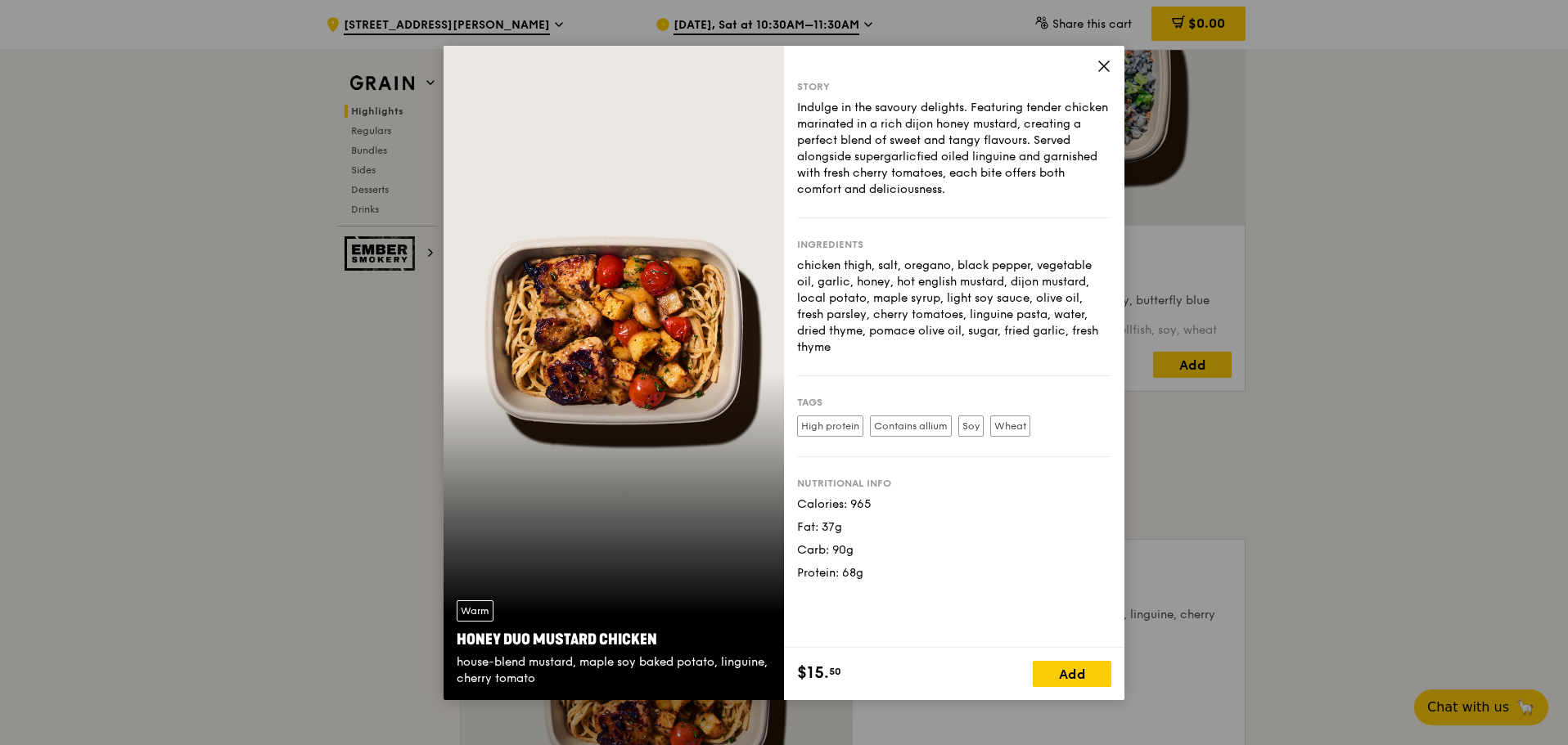
drag, startPoint x: 533, startPoint y: 674, endPoint x: 452, endPoint y: 645, distance: 86.0
click at [452, 645] on div "Warm Honey Duo Mustard Chicken house-blend mustard, maple soy baked potato, lin…" at bounding box center [613, 644] width 340 height 113
copy div "Honey Duo Mustard Chicken house-blend mustard, maple soy baked potato, linguine…"
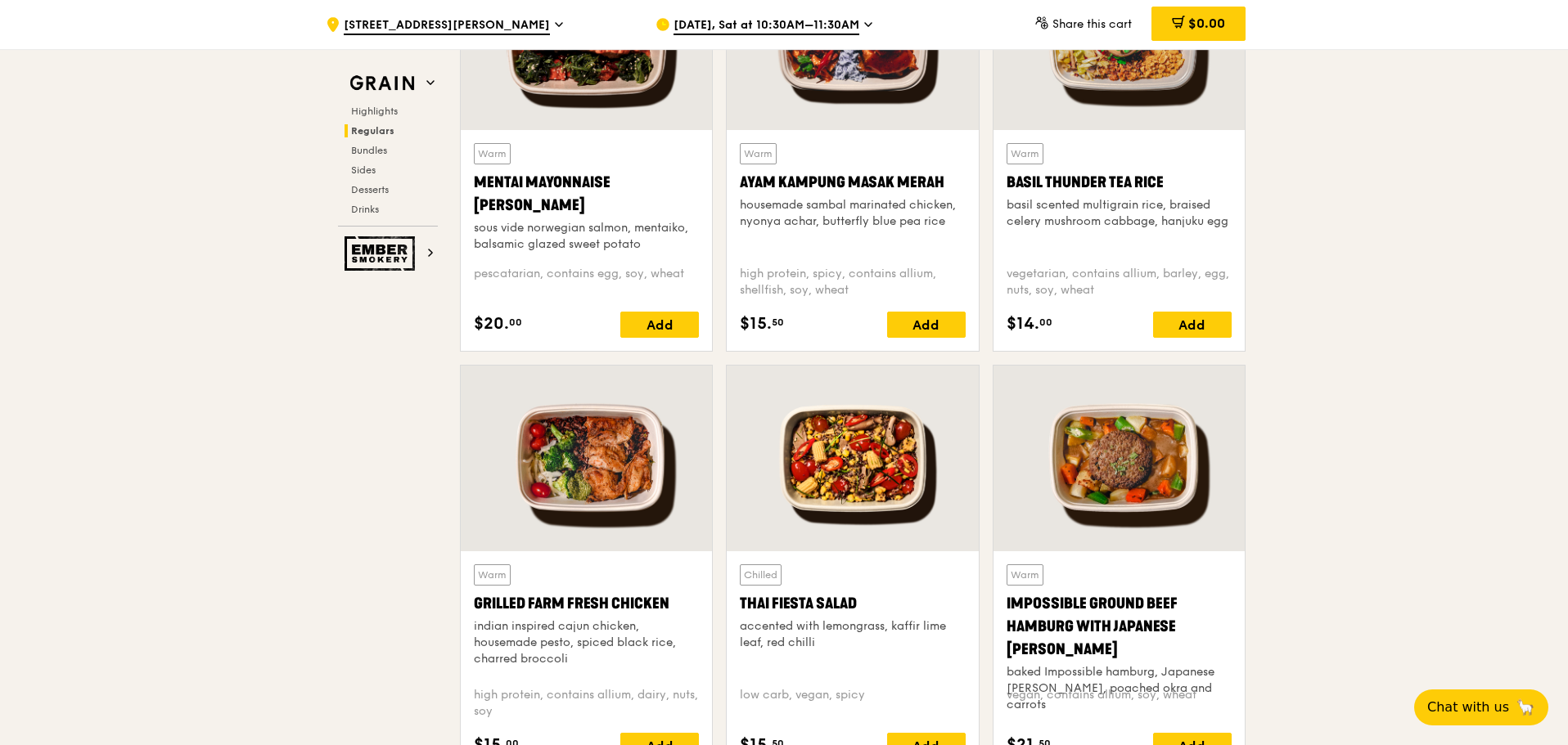
scroll to position [1554, 0]
click at [1132, 87] on div at bounding box center [1119, 37] width 251 height 186
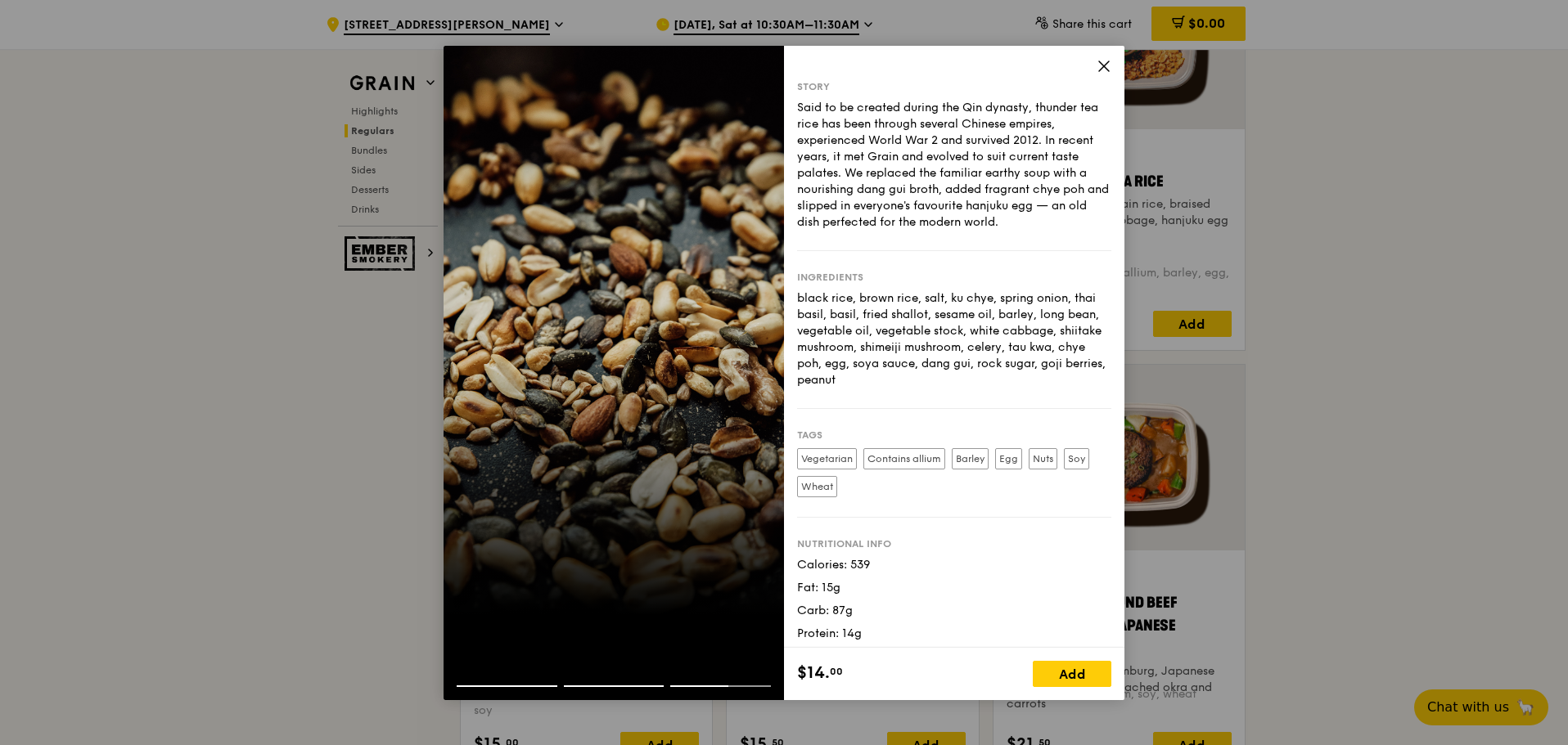
click at [470, 686] on div at bounding box center [507, 687] width 101 height 2
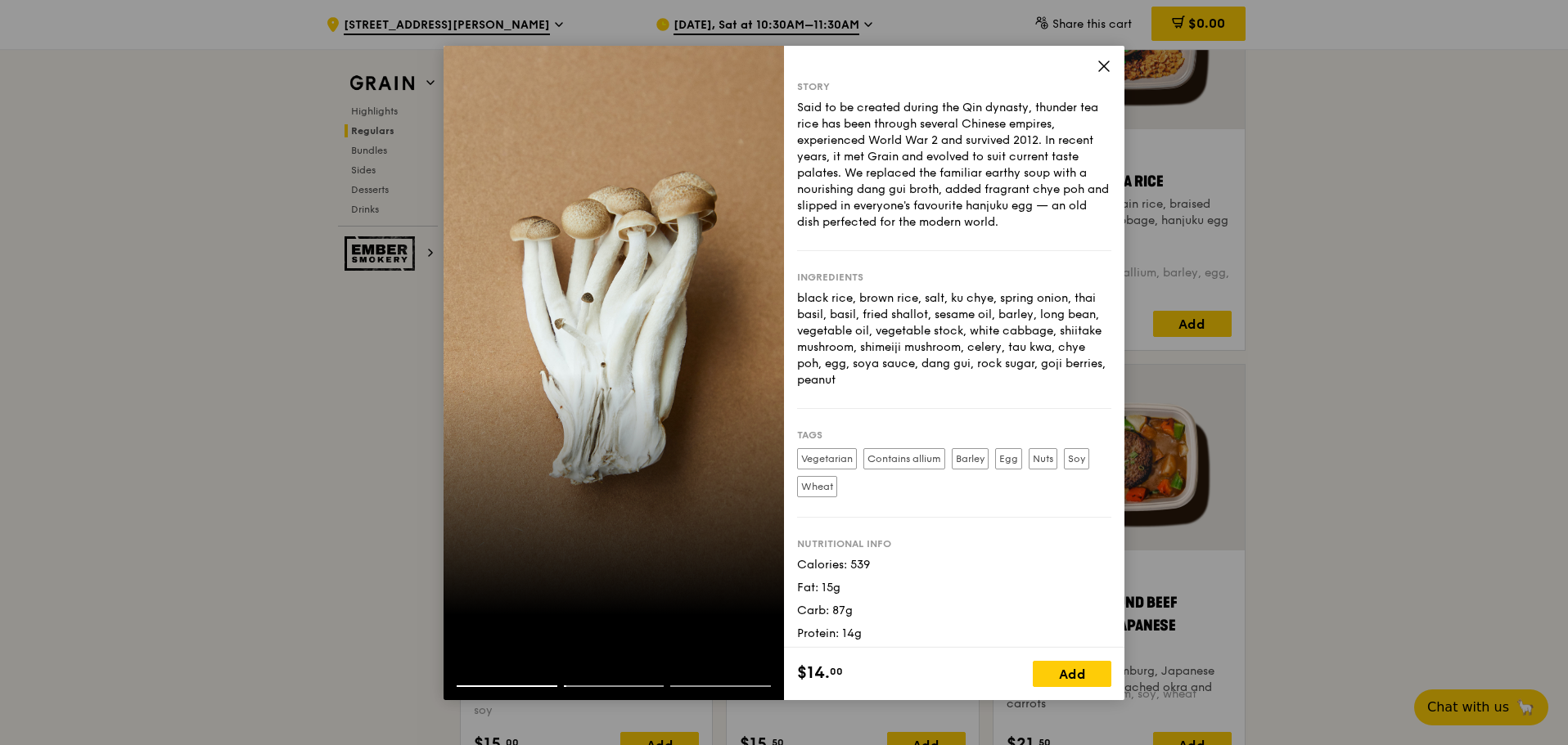
click at [601, 586] on div at bounding box center [613, 372] width 340 height 655
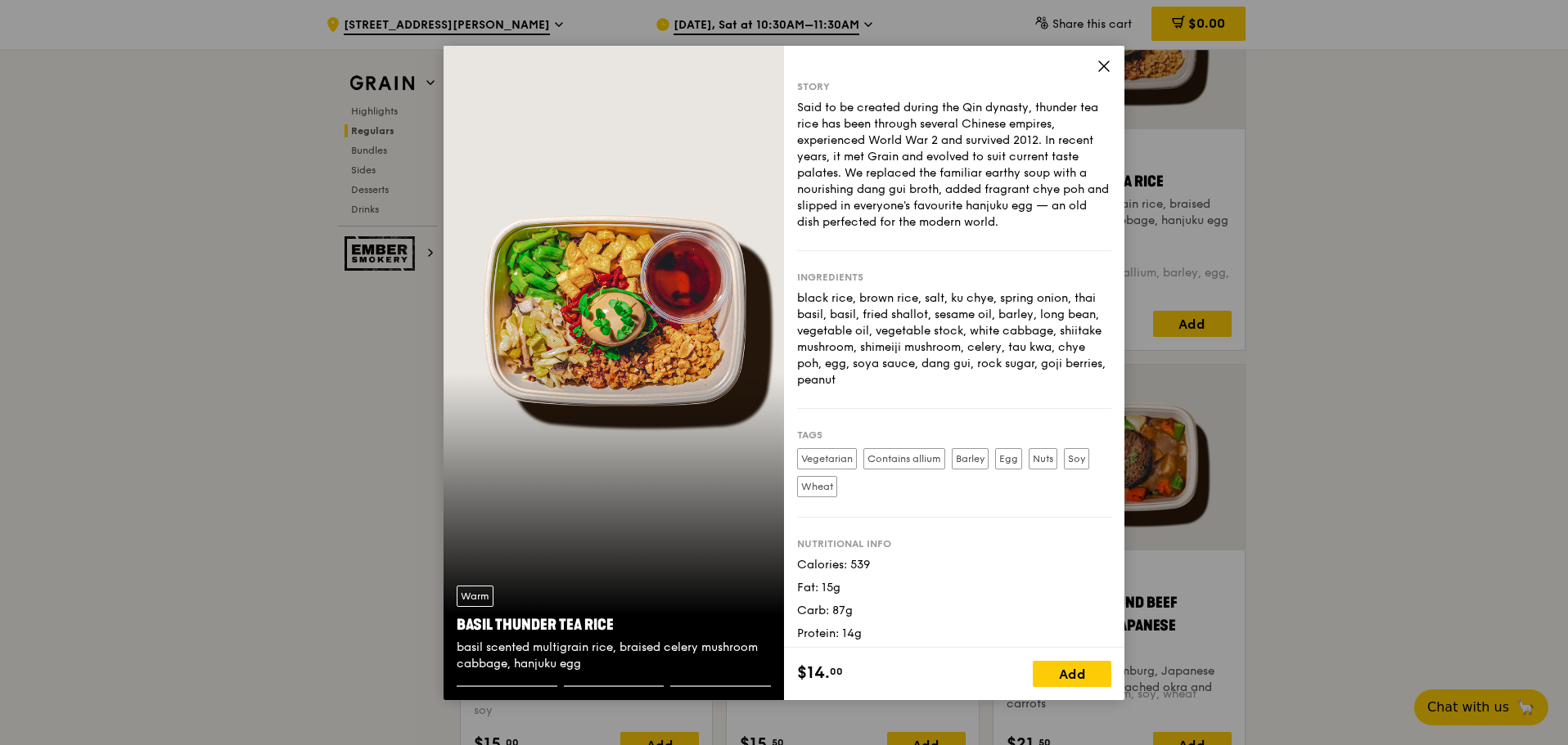
click at [472, 626] on div "Basil Thunder Tea Rice" at bounding box center [614, 625] width 314 height 23
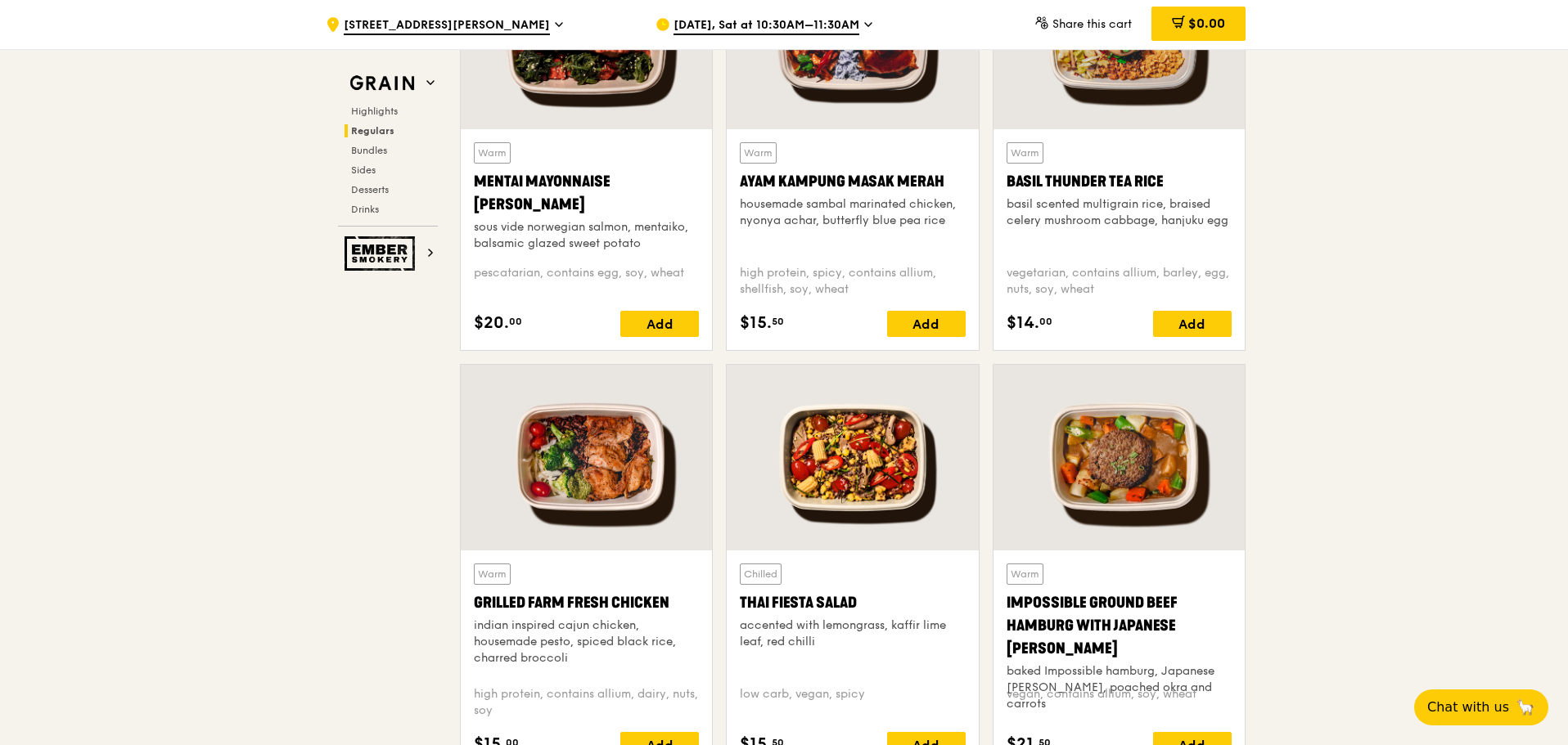
drag, startPoint x: 1006, startPoint y: 180, endPoint x: 1231, endPoint y: 224, distance: 229.3
click at [1231, 224] on div "Warm Basil Thunder Tea Rice basil scented multigrain rice, braised celery mushr…" at bounding box center [1119, 239] width 251 height 221
copy div "Basil Thunder Tea Rice basil scented multigrain rice, braised celery mushroom c…"
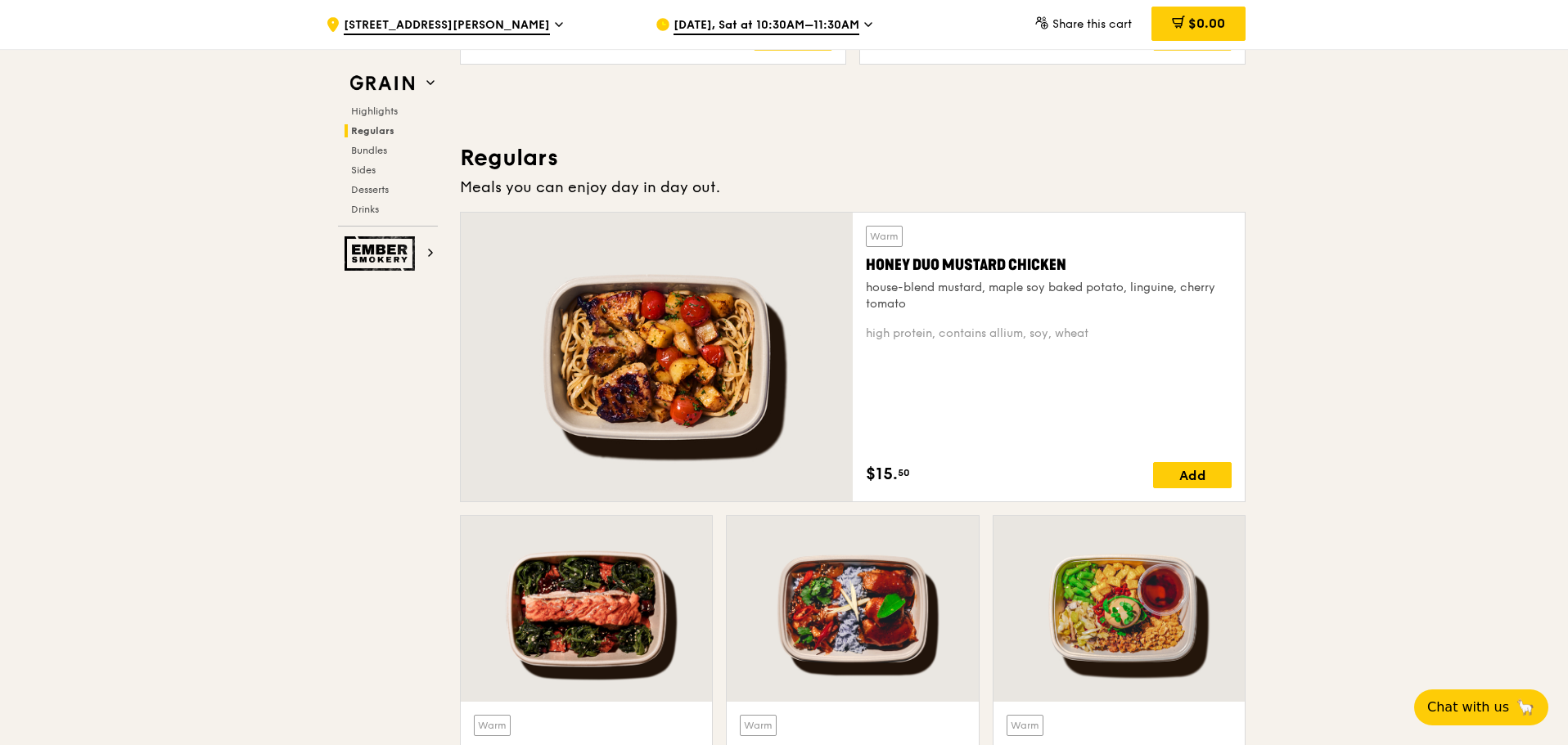
scroll to position [1309, 0]
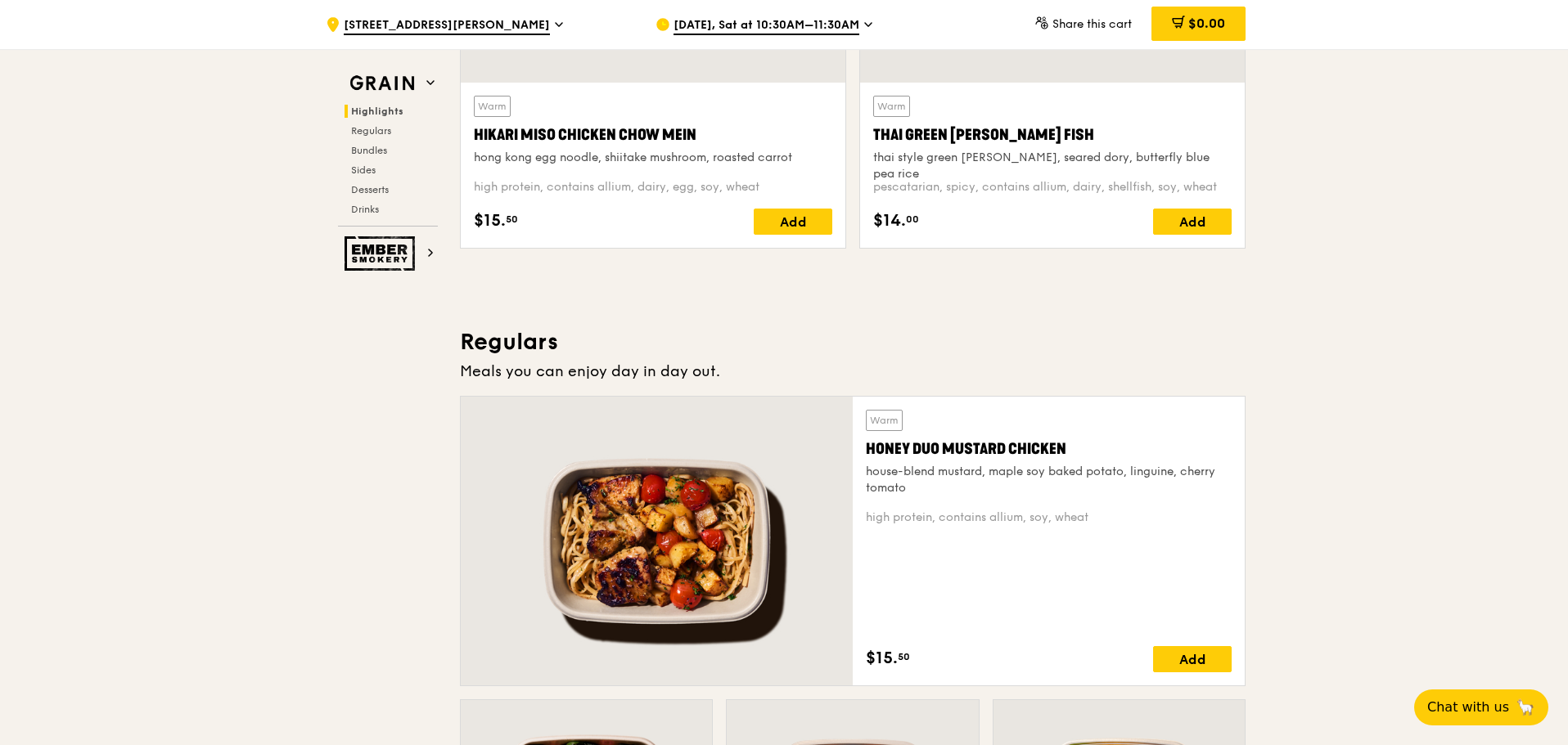
scroll to position [900, 0]
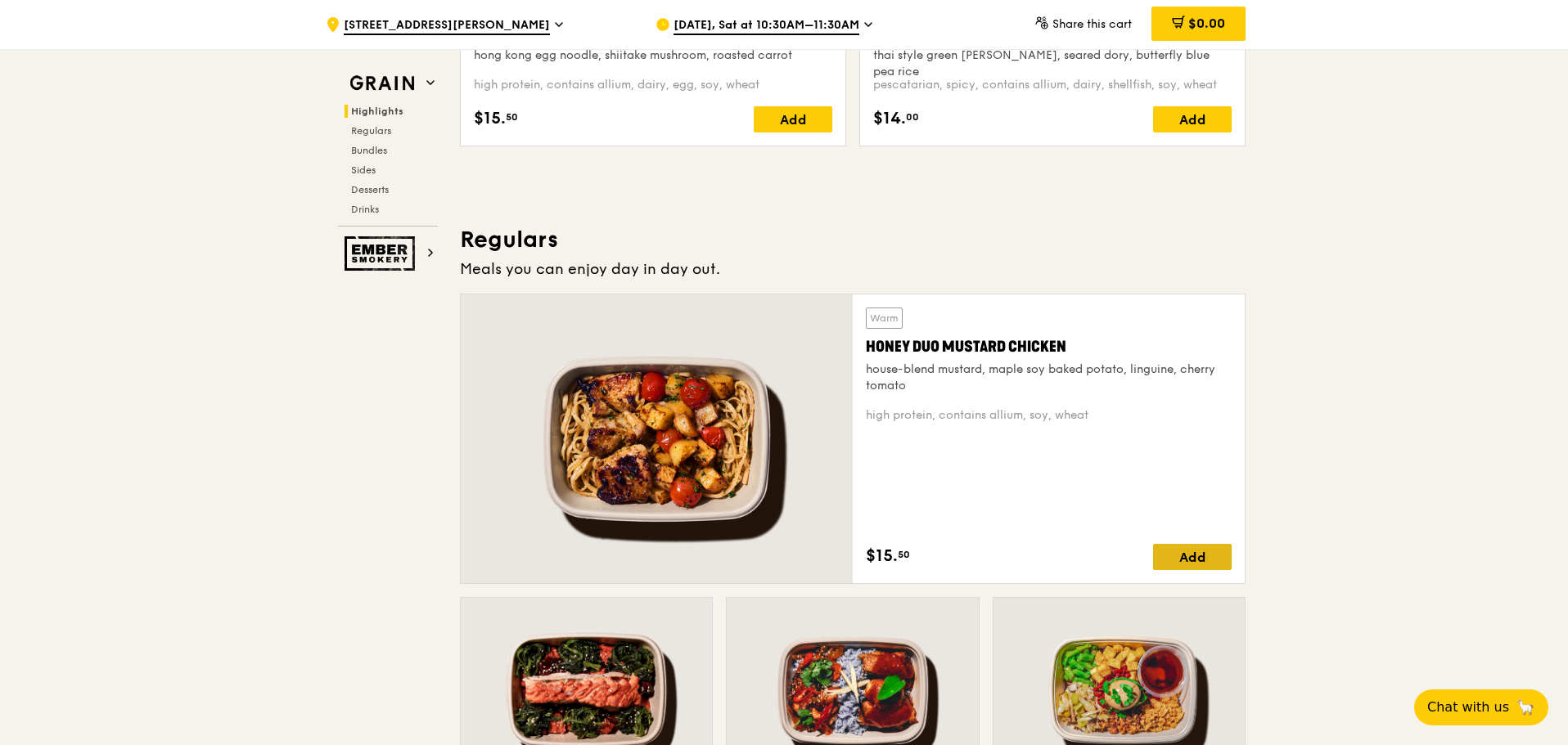
click at [1173, 550] on div "Add" at bounding box center [1193, 557] width 79 height 26
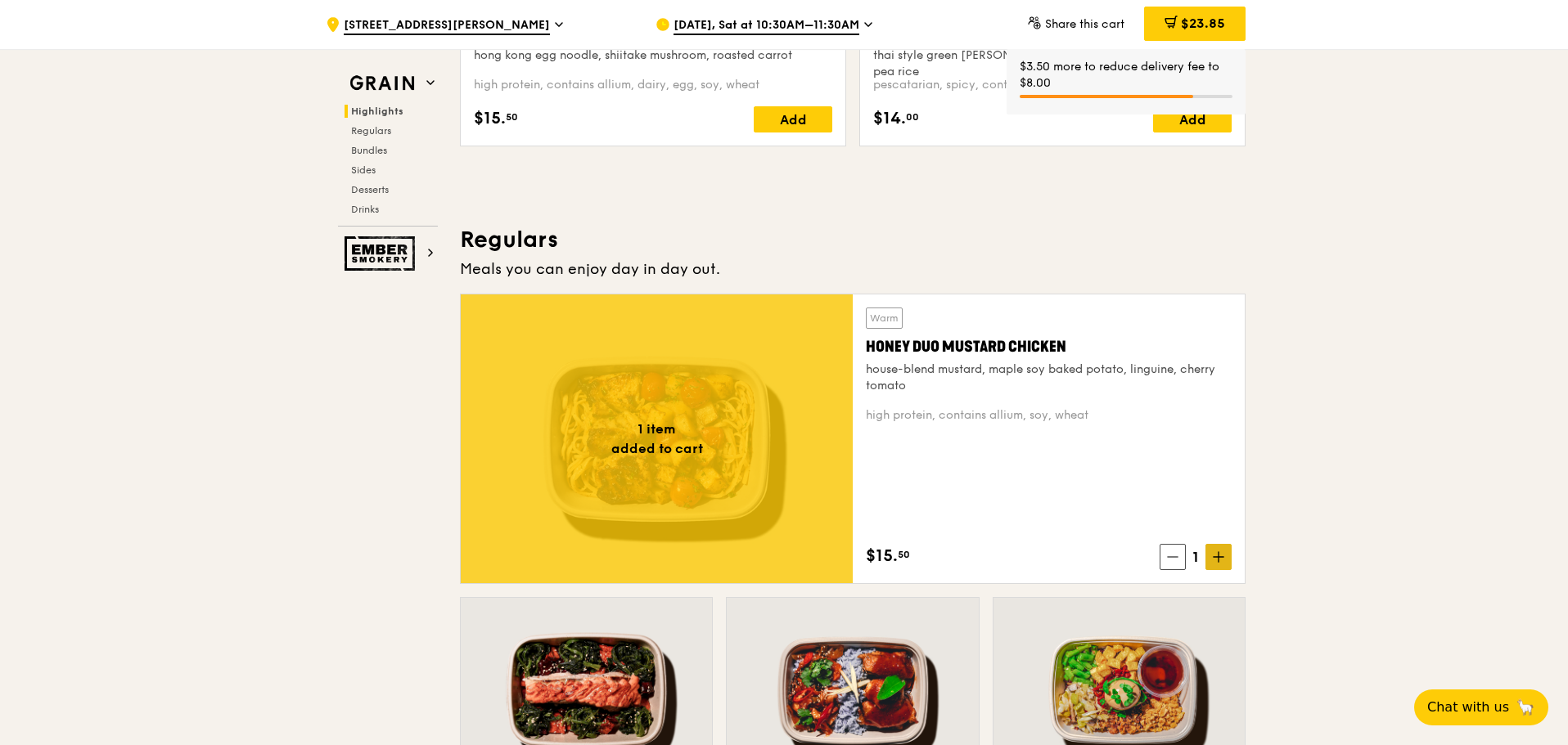
click at [1212, 554] on span at bounding box center [1218, 557] width 26 height 26
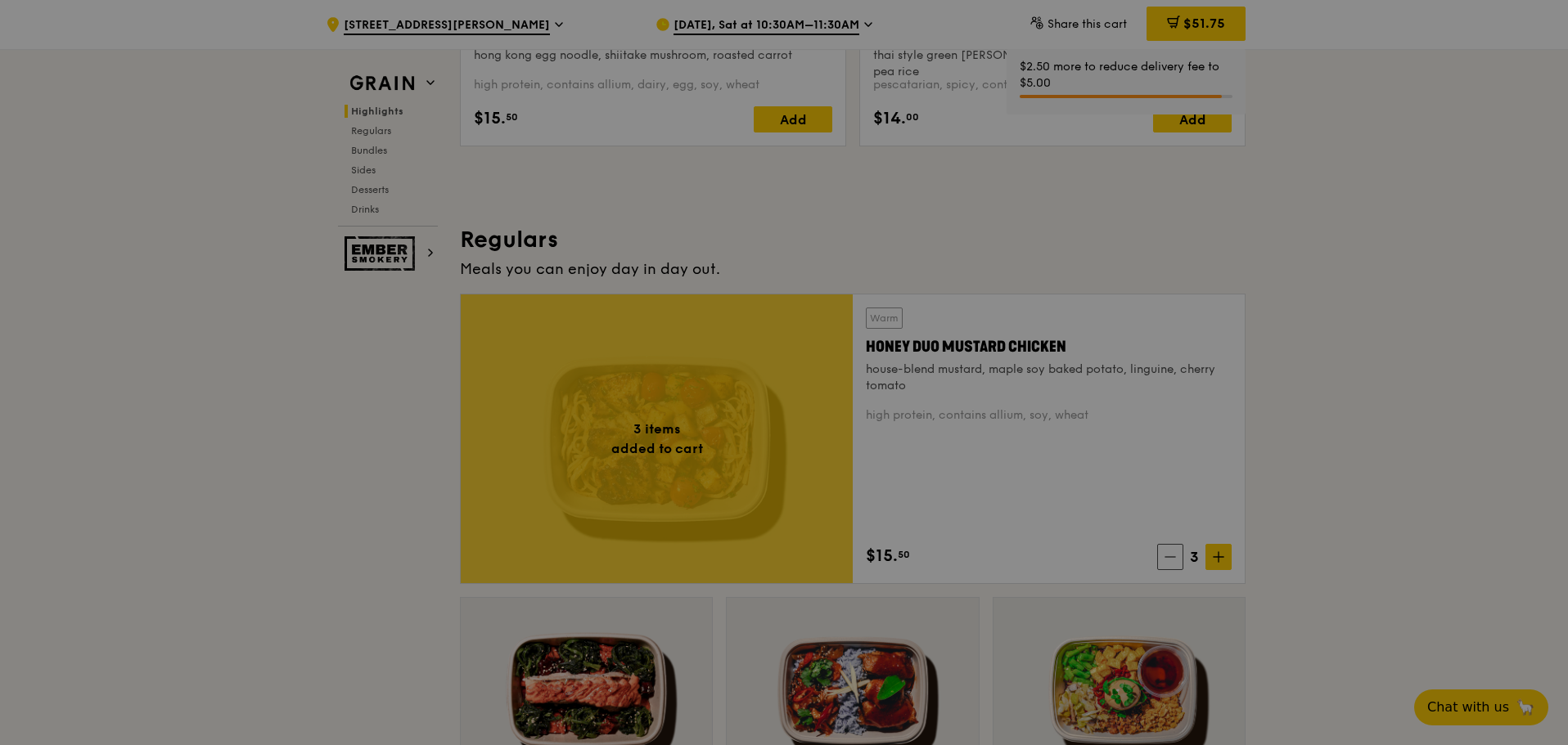
click at [1185, 25] on span "$51.75" at bounding box center [1203, 22] width 42 height 15
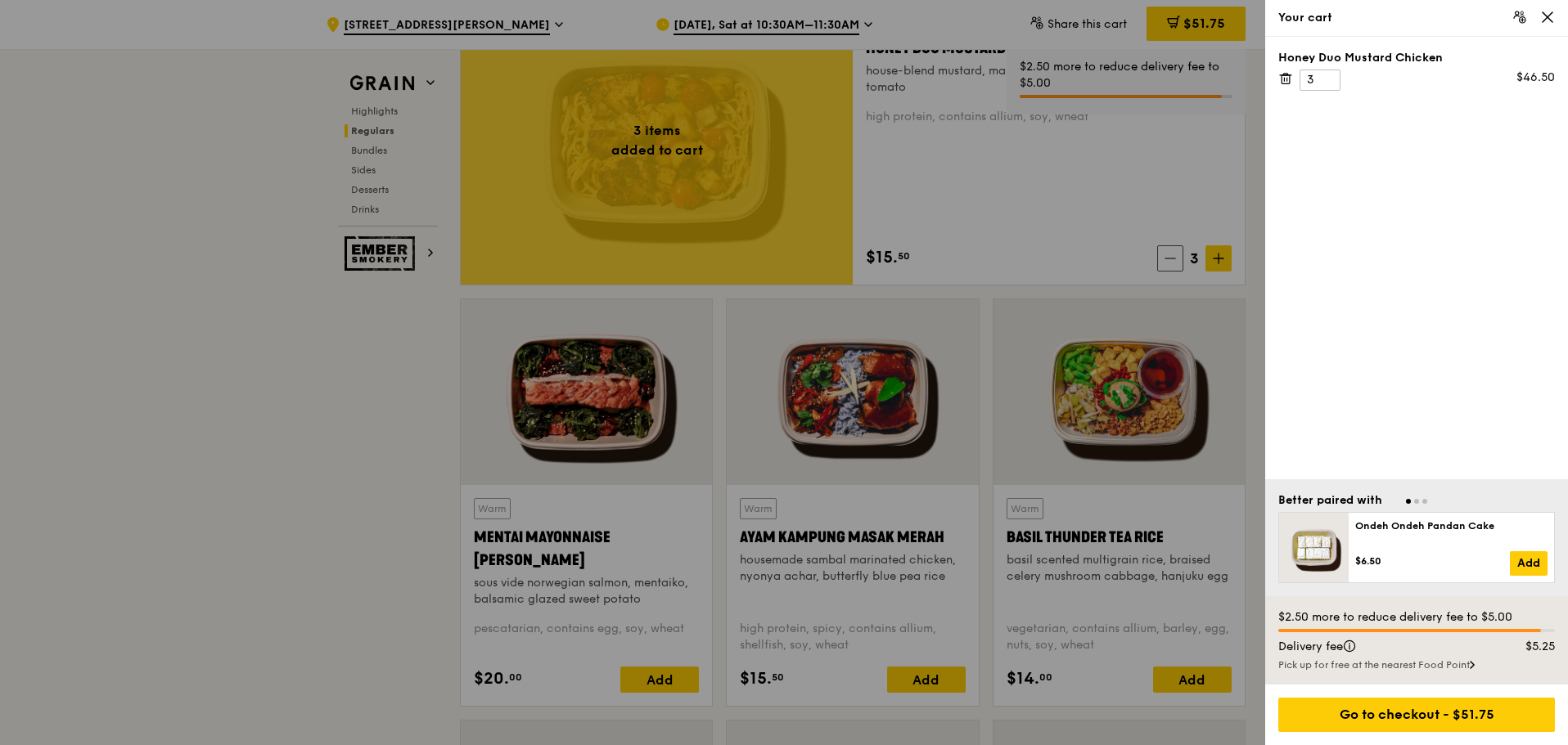
scroll to position [1227, 0]
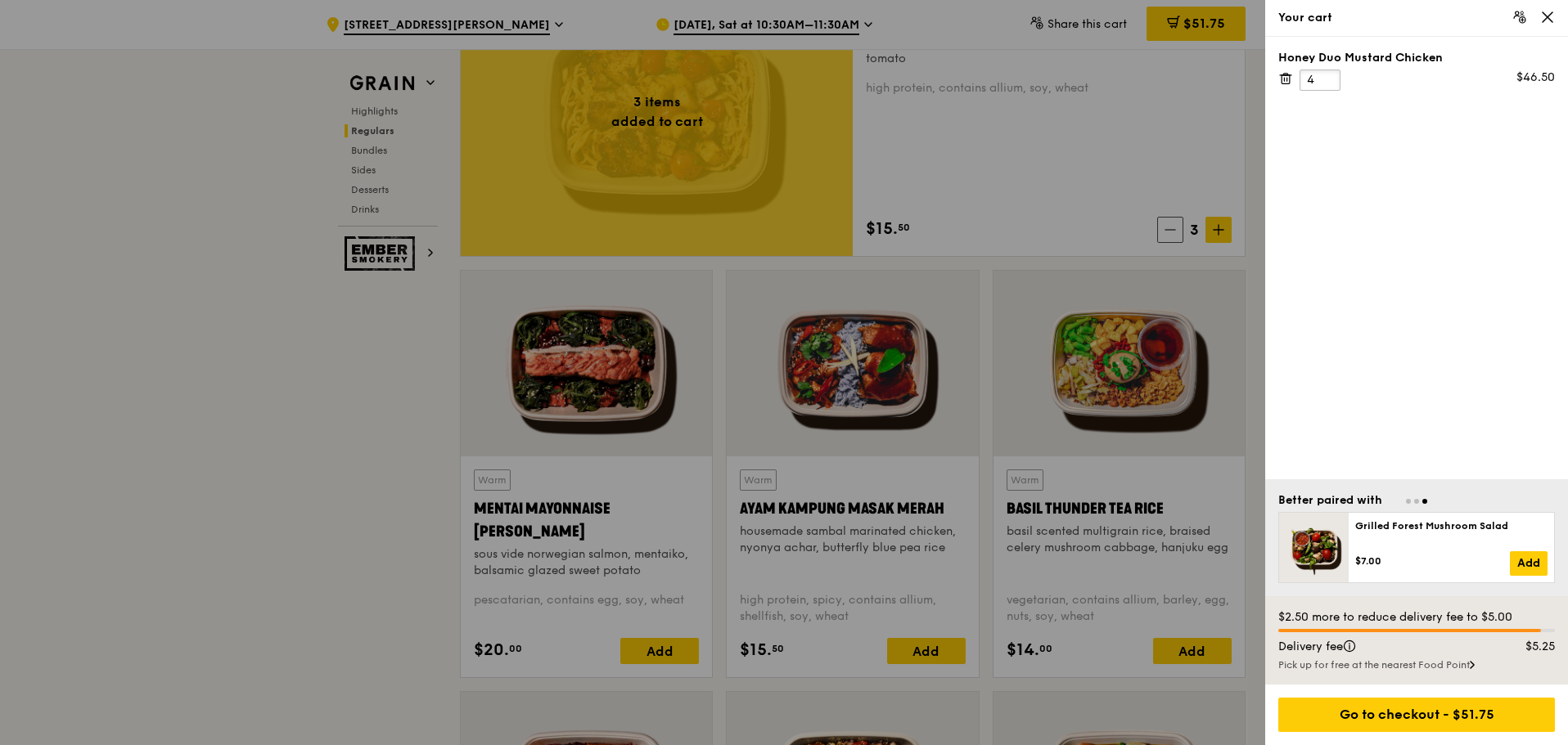
click at [1330, 75] on input "4" at bounding box center [1320, 80] width 41 height 21
click at [1330, 75] on input "5" at bounding box center [1320, 80] width 41 height 21
click at [1330, 75] on input "6" at bounding box center [1320, 80] width 41 height 21
click at [1330, 75] on input "7" at bounding box center [1320, 80] width 41 height 21
click at [1330, 75] on input "8" at bounding box center [1320, 80] width 41 height 21
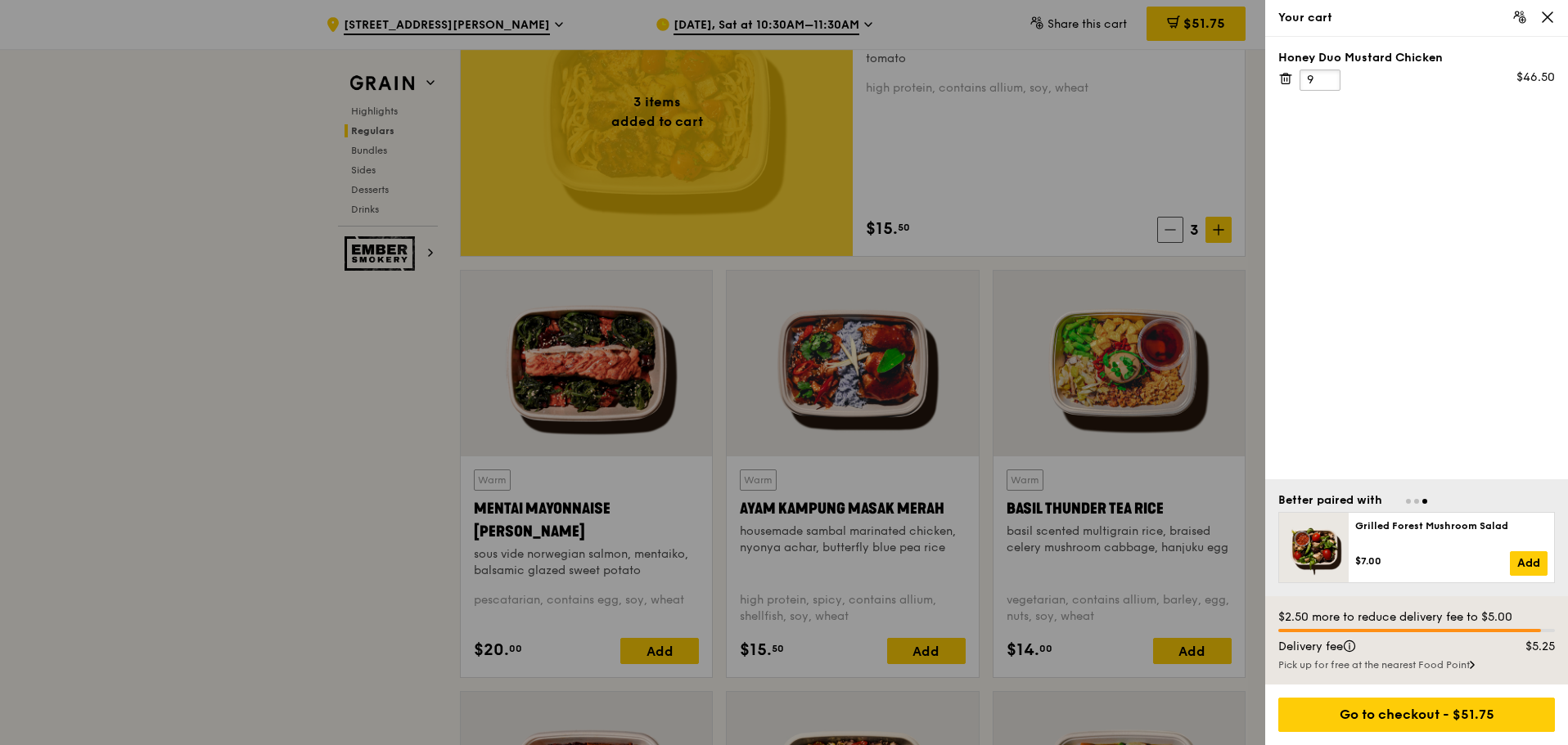
type input "9"
click at [1330, 75] on input "9" at bounding box center [1320, 80] width 41 height 21
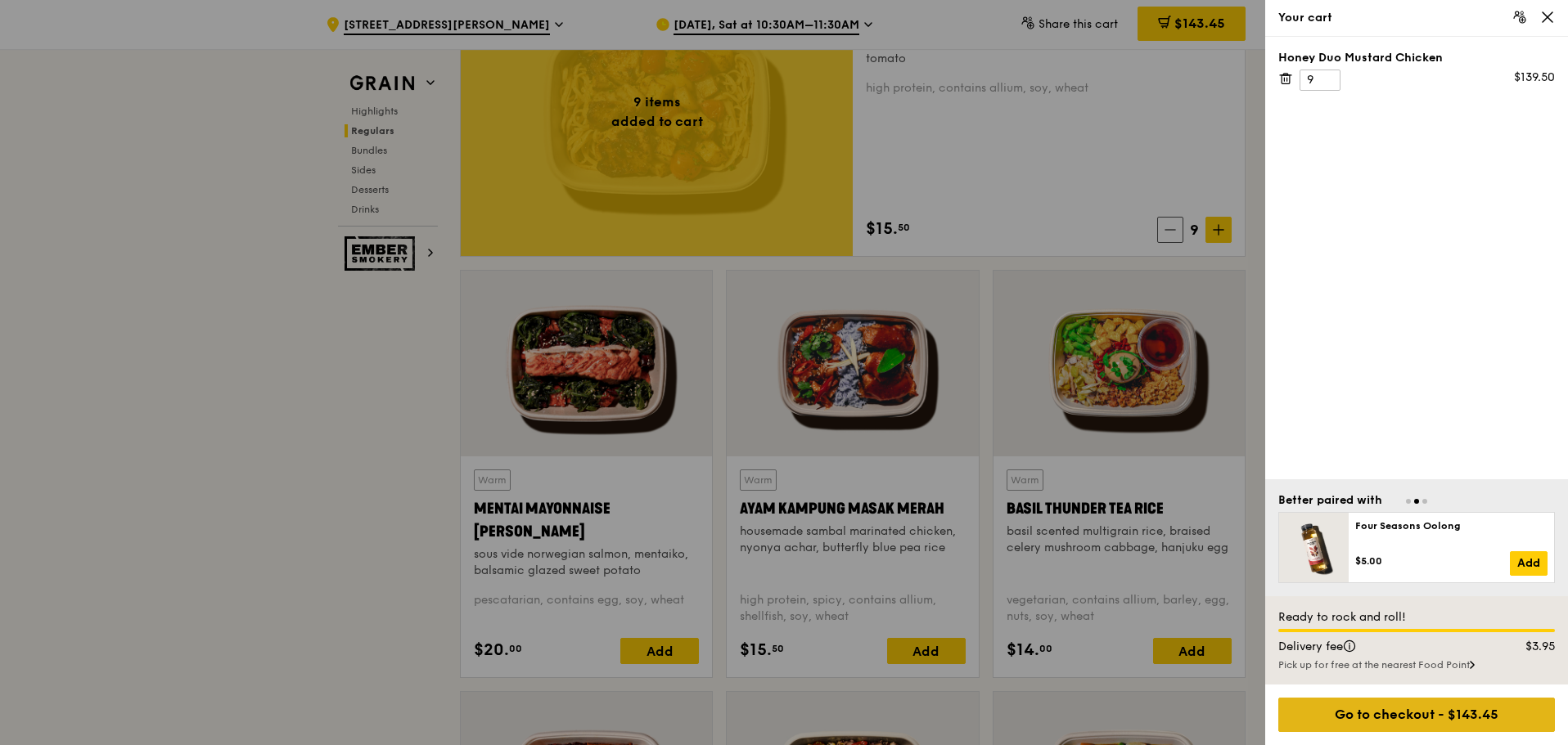
click at [1419, 710] on div "Go to checkout - $143.45" at bounding box center [1417, 715] width 277 height 34
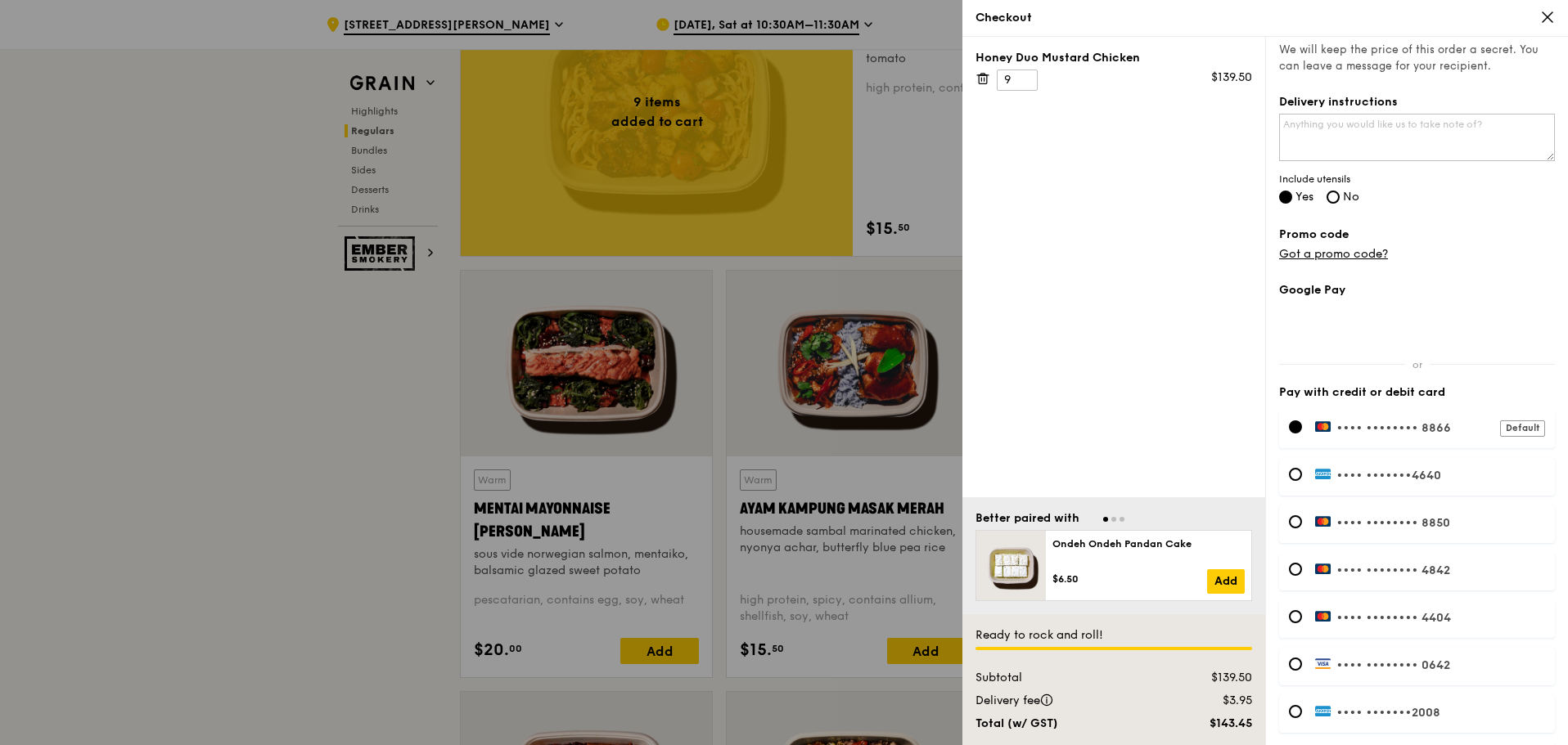
scroll to position [530, 0]
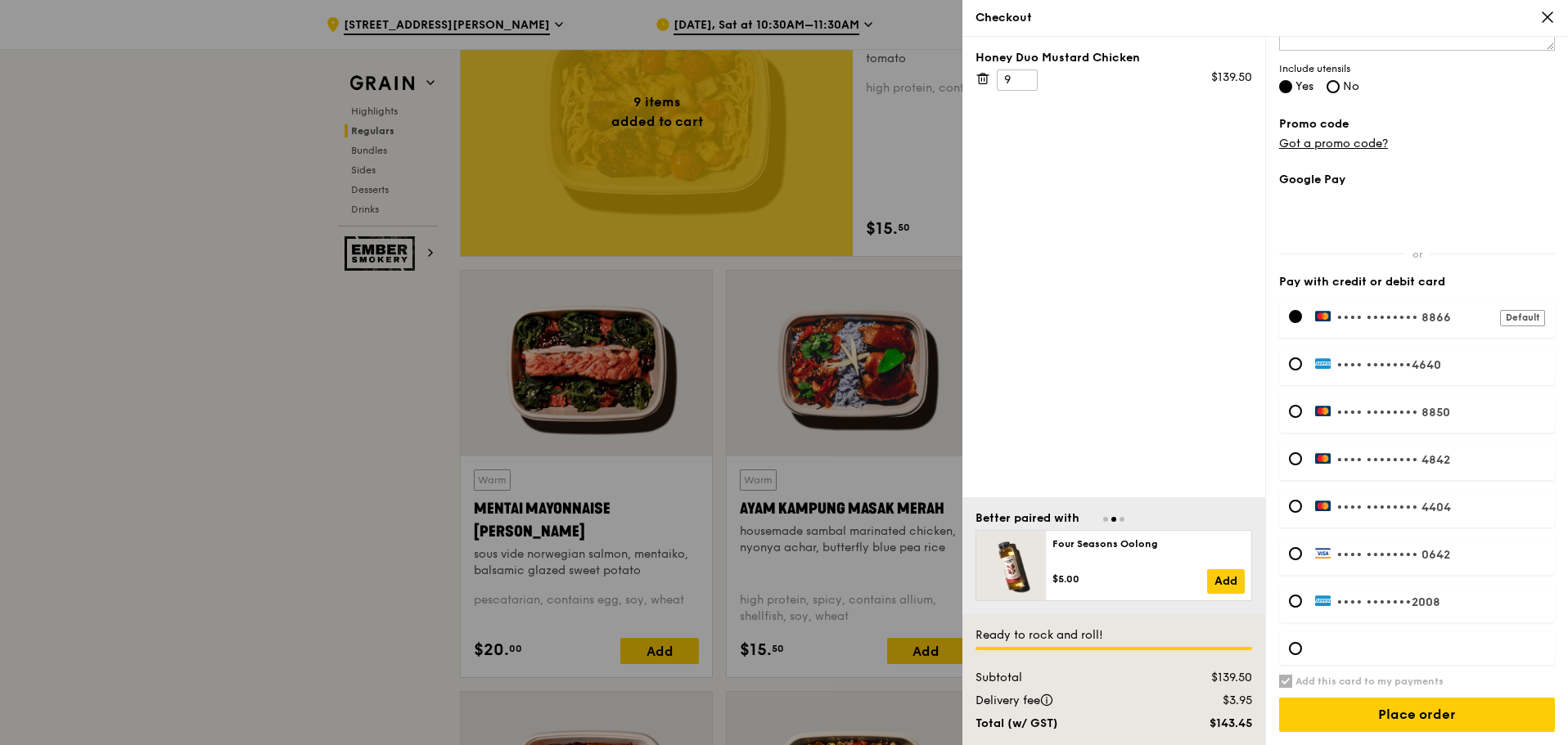
click at [1095, 210] on div "Honey Duo Mustard Chicken 9 $139.50" at bounding box center [1113, 267] width 303 height 461
